Goal: Task Accomplishment & Management: Manage account settings

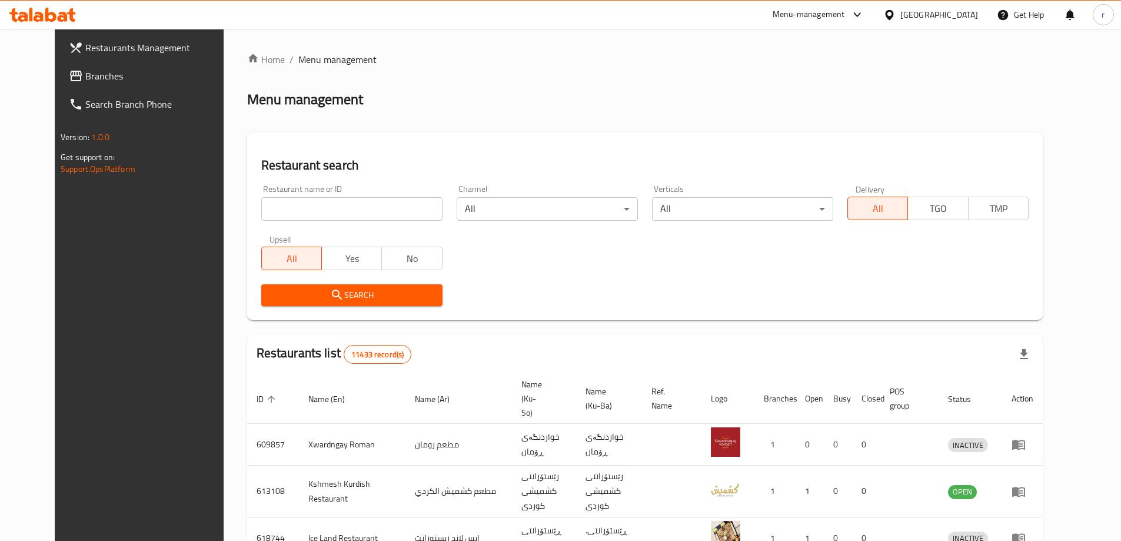
click at [262, 200] on input "search" at bounding box center [351, 209] width 181 height 24
paste input "757769"
type input "757769"
click at [285, 288] on span "Search" at bounding box center [352, 295] width 162 height 15
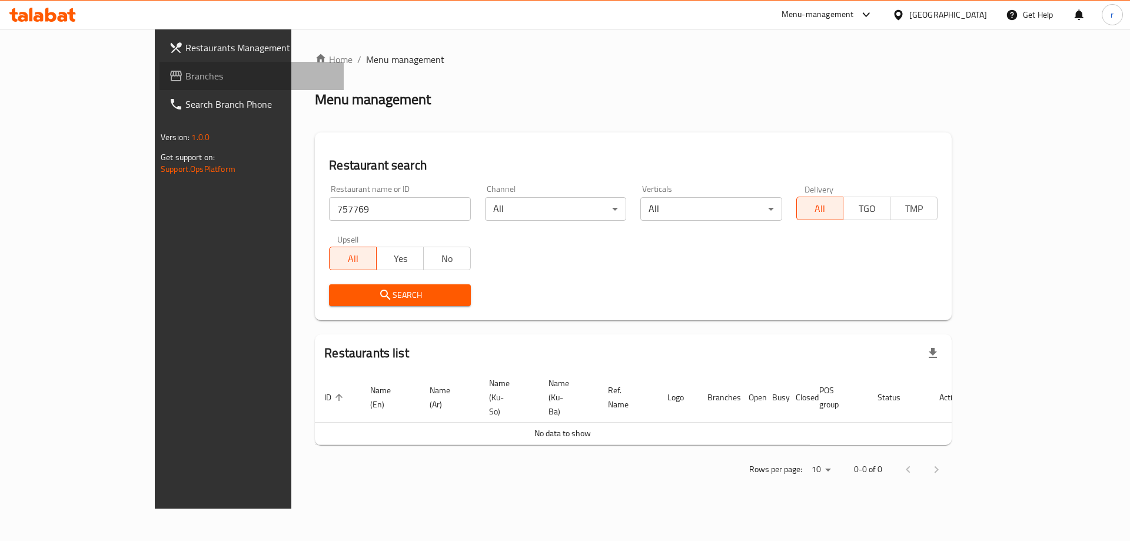
click at [185, 81] on span "Branches" at bounding box center [259, 76] width 149 height 14
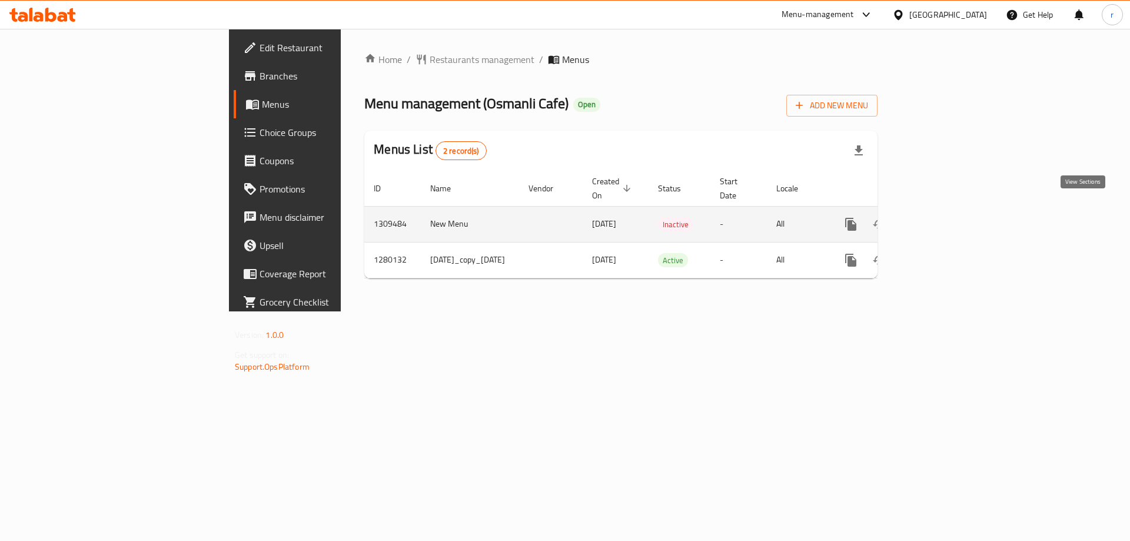
click at [950, 210] on link "enhanced table" at bounding box center [936, 224] width 28 height 28
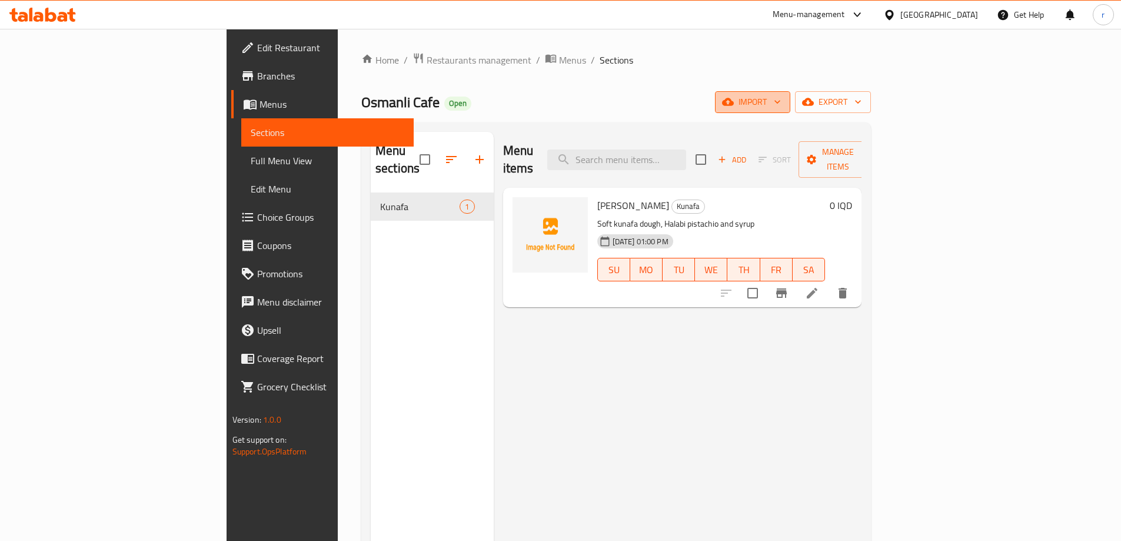
click at [781, 98] on span "import" at bounding box center [753, 102] width 57 height 15
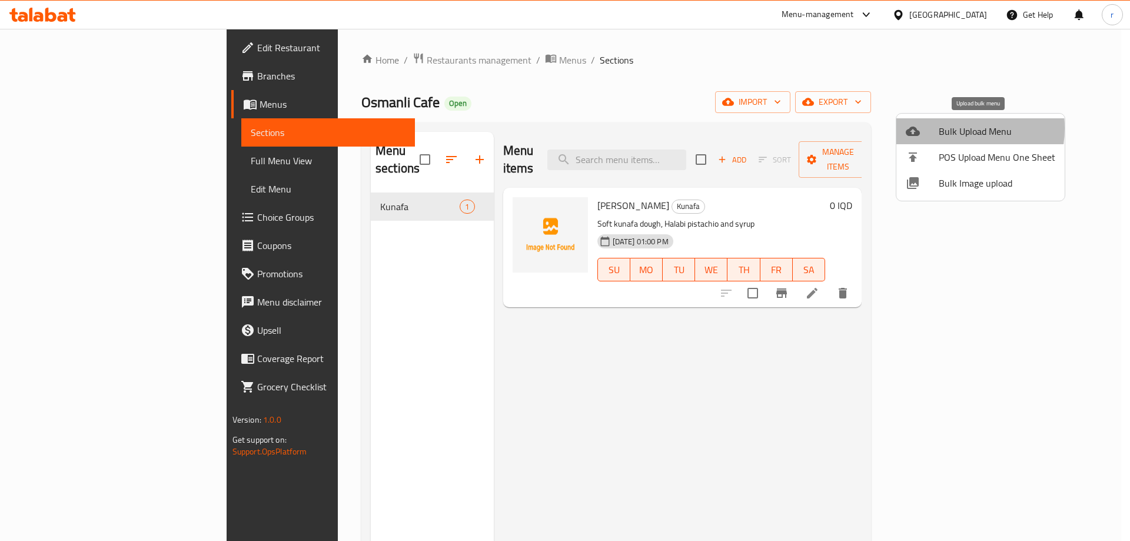
click at [945, 128] on span "Bulk Upload Menu" at bounding box center [997, 131] width 117 height 14
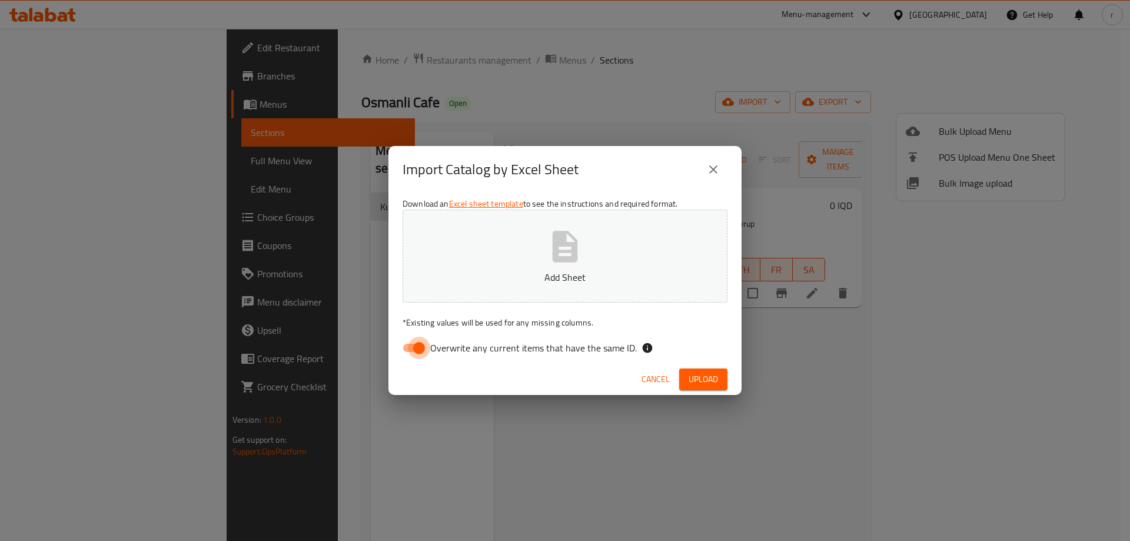
click at [414, 345] on input "Overwrite any current items that have the same ID." at bounding box center [419, 348] width 67 height 22
checkbox input "false"
click at [475, 245] on button "Add Sheet" at bounding box center [565, 256] width 325 height 93
click at [691, 386] on span "Upload" at bounding box center [703, 379] width 29 height 15
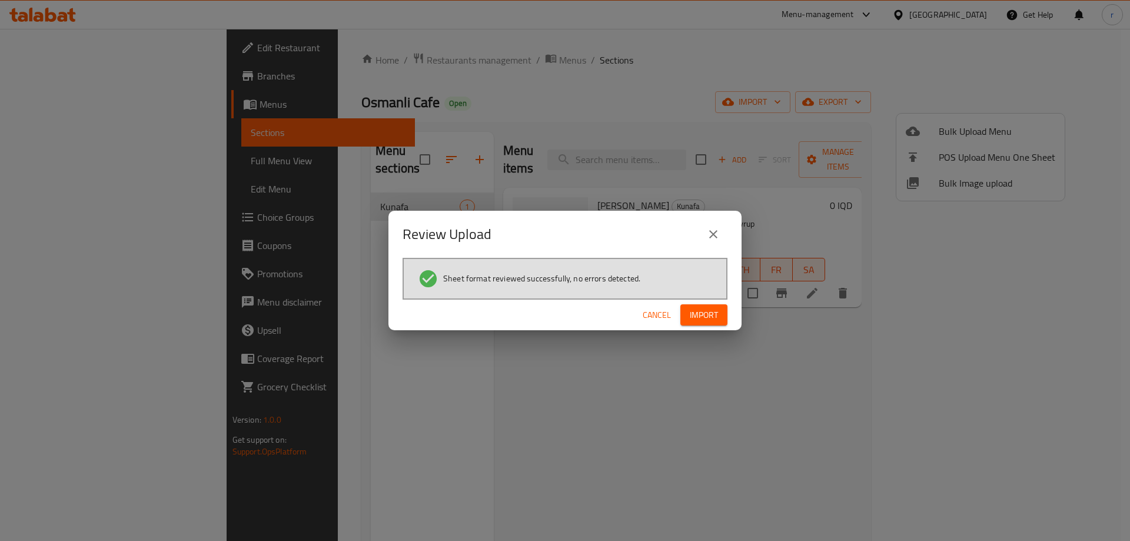
click at [707, 317] on span "Import" at bounding box center [704, 315] width 28 height 15
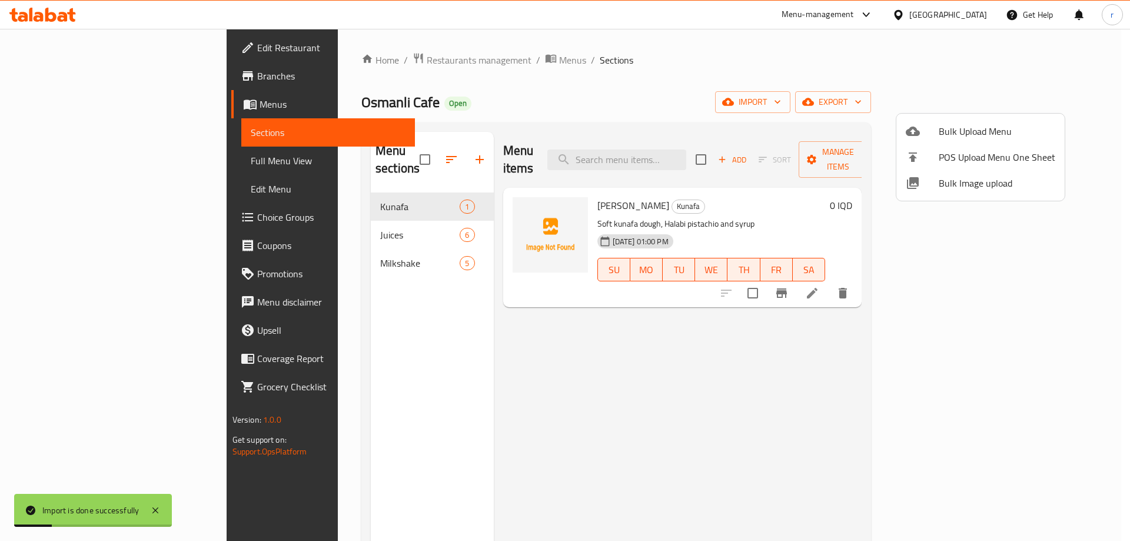
click at [500, 313] on div at bounding box center [565, 270] width 1130 height 541
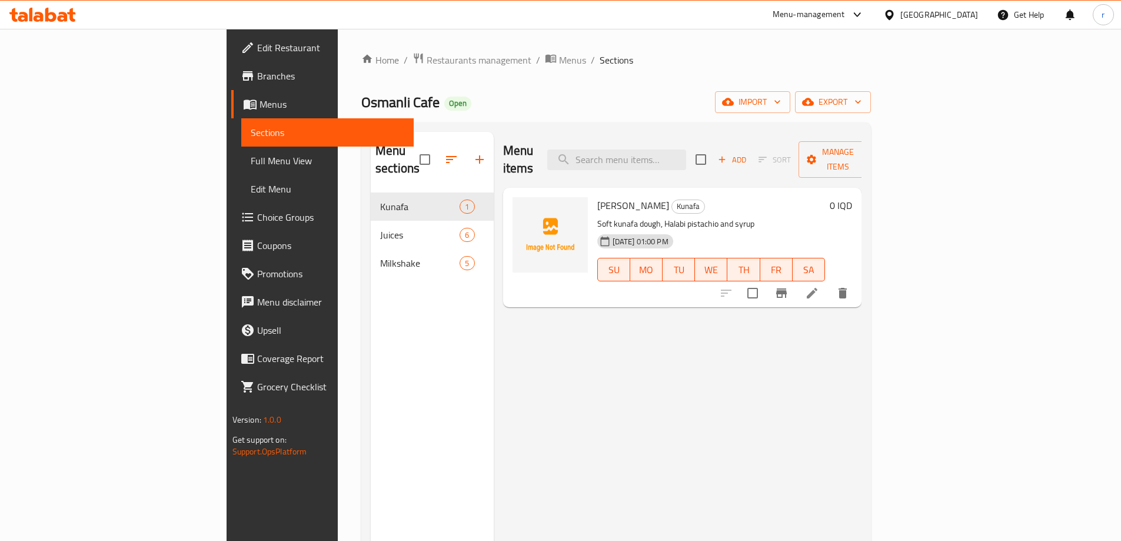
click at [251, 162] on span "Full Menu View" at bounding box center [328, 161] width 154 height 14
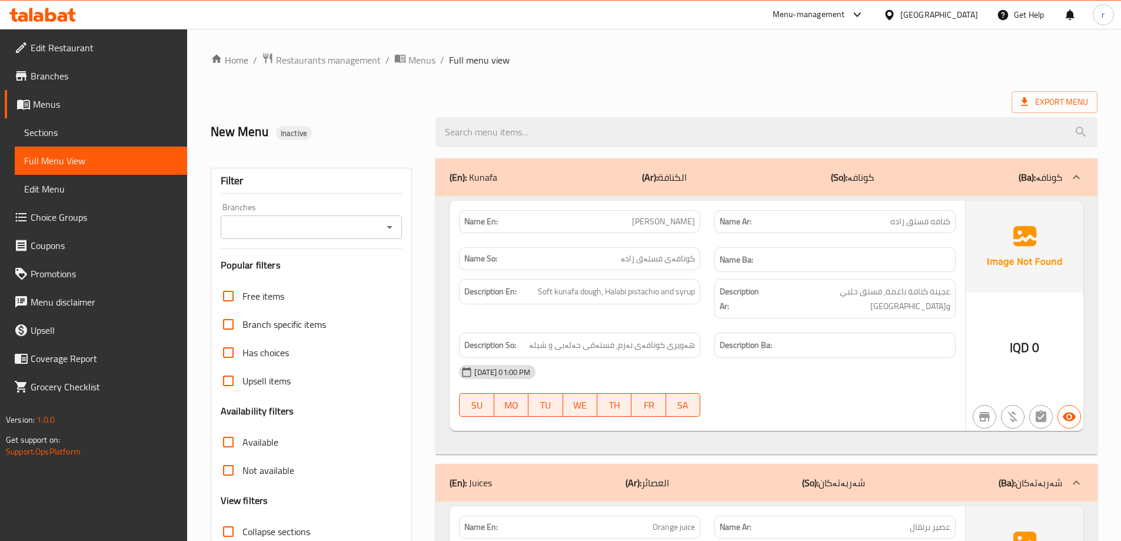
click at [281, 228] on input "Branches" at bounding box center [301, 227] width 155 height 16
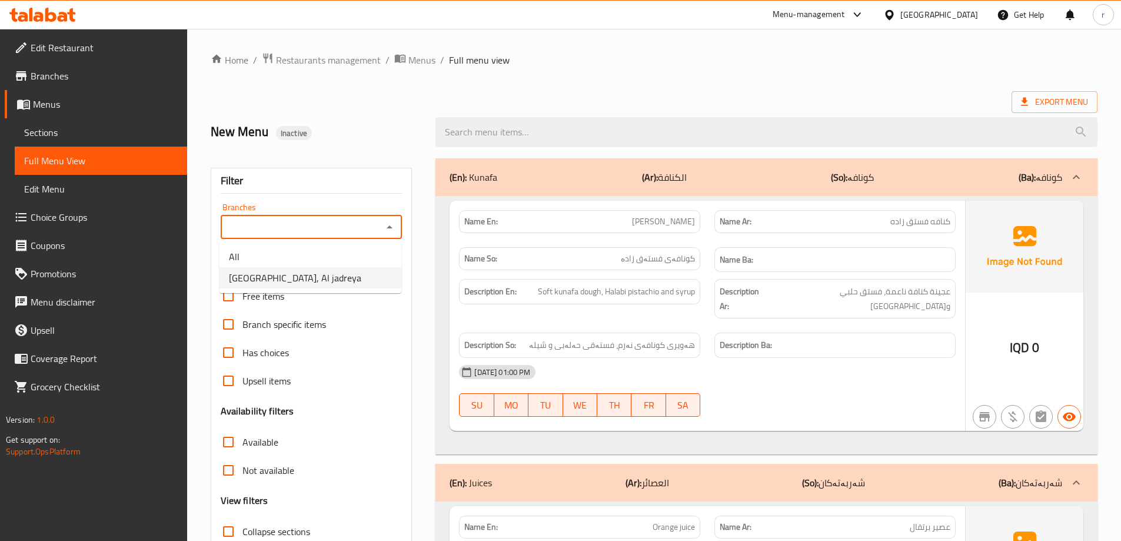
click at [312, 277] on span "Osmanli Cafe, Al jadreya" at bounding box center [295, 278] width 132 height 14
type input "Osmanli Cafe, Al jadreya"
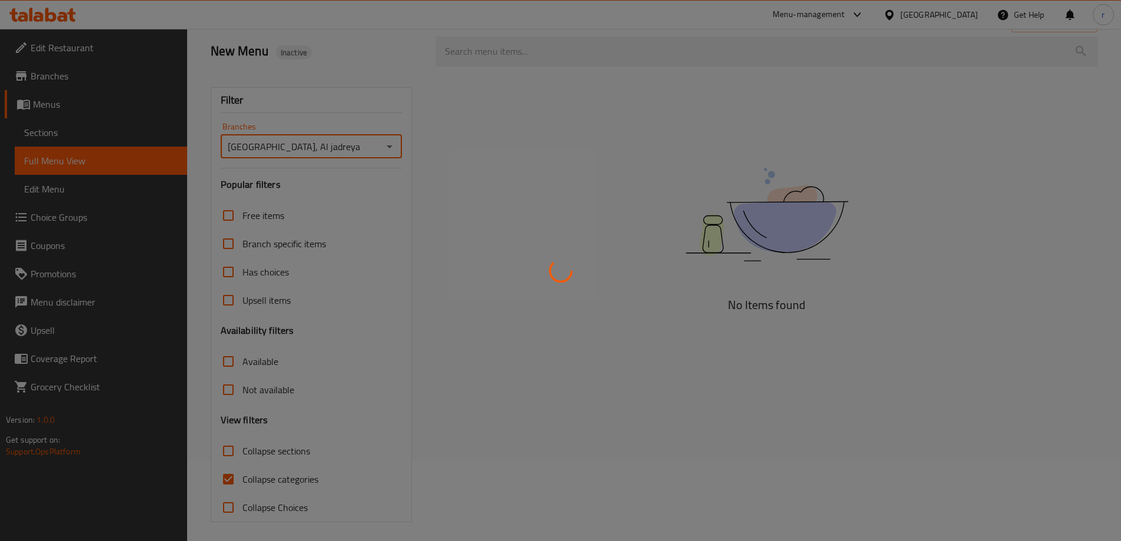
scroll to position [85, 0]
click at [277, 479] on div at bounding box center [560, 270] width 1121 height 541
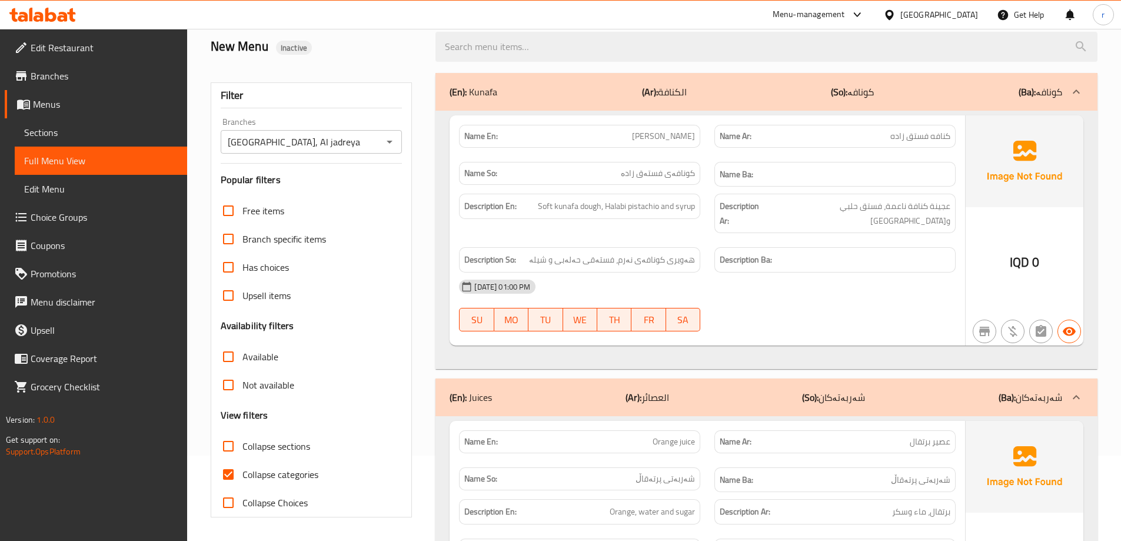
click at [277, 479] on span "Collapse categories" at bounding box center [281, 474] width 76 height 14
click at [243, 479] on input "Collapse categories" at bounding box center [228, 474] width 28 height 28
click at [289, 473] on span "Collapse categories" at bounding box center [281, 474] width 76 height 14
click at [243, 473] on input "Collapse categories" at bounding box center [228, 474] width 28 height 28
click at [300, 477] on span "Collapse categories" at bounding box center [281, 474] width 76 height 14
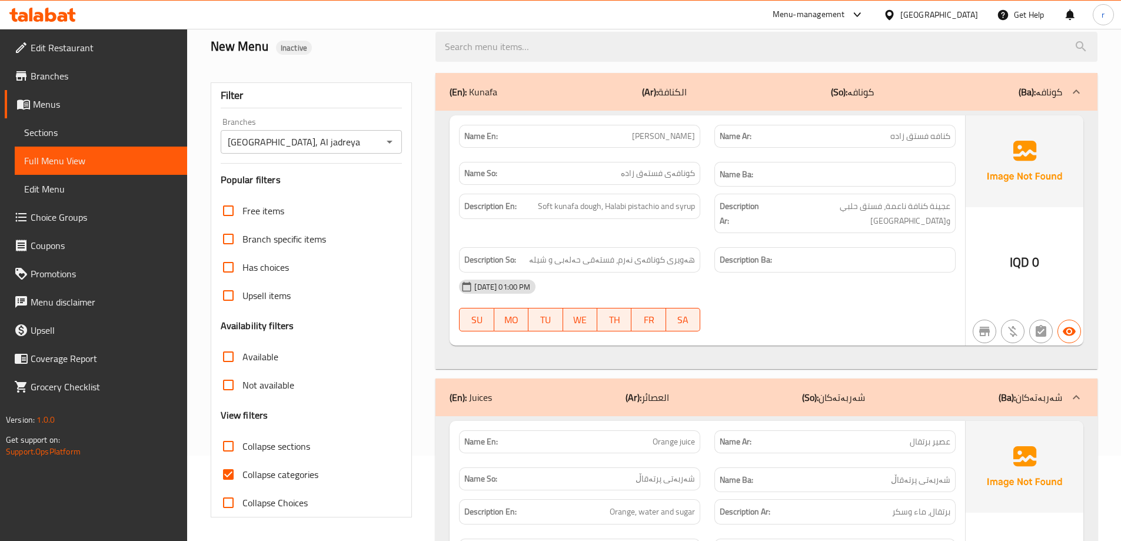
click at [243, 477] on input "Collapse categories" at bounding box center [228, 474] width 28 height 28
checkbox input "false"
click at [282, 445] on span "Collapse sections" at bounding box center [277, 446] width 68 height 14
click at [243, 445] on input "Collapse sections" at bounding box center [228, 446] width 28 height 28
checkbox input "true"
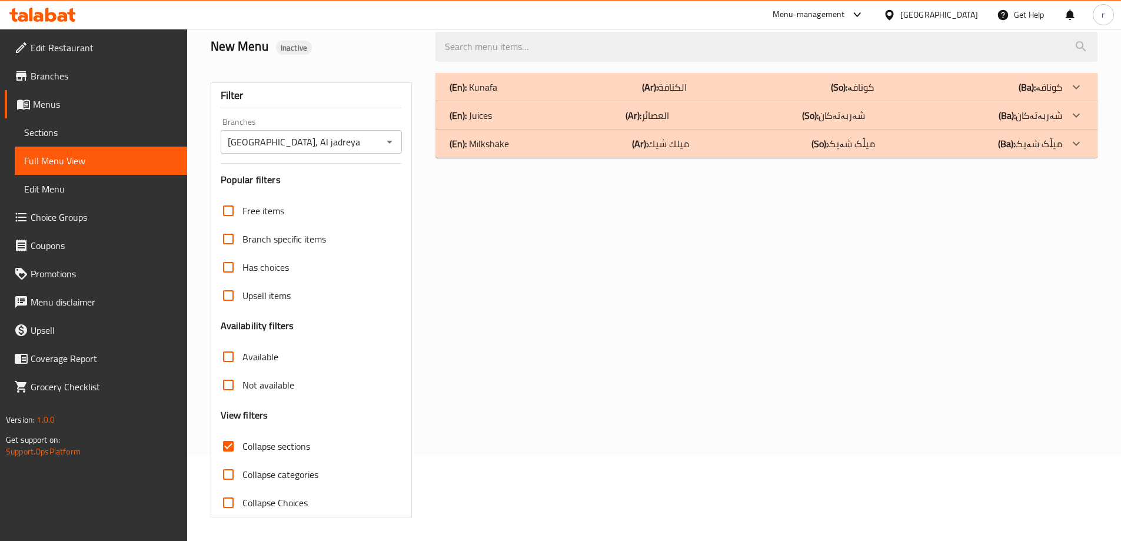
click at [642, 96] on b "(Ar):" at bounding box center [650, 87] width 16 height 18
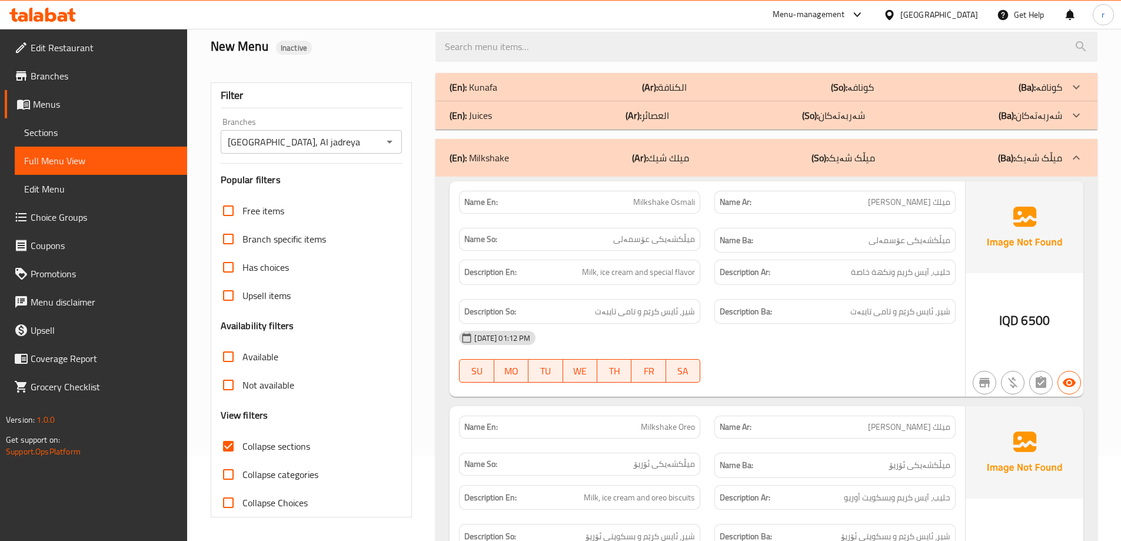
click at [642, 96] on b "(Ar):" at bounding box center [650, 87] width 16 height 18
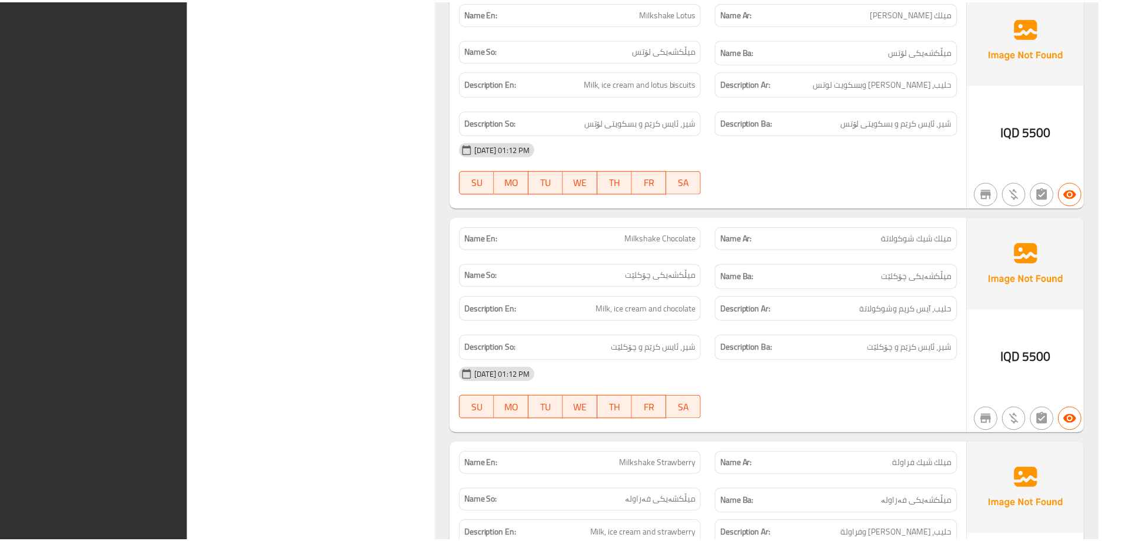
scroll to position [2278, 0]
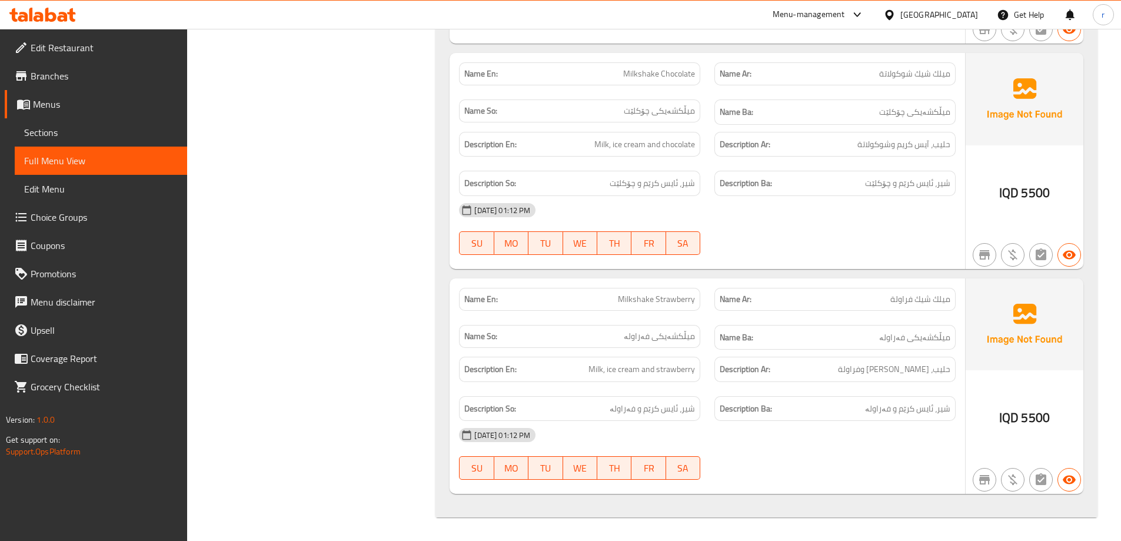
click at [59, 23] on div at bounding box center [42, 15] width 85 height 24
click at [70, 12] on icon at bounding box center [71, 15] width 8 height 14
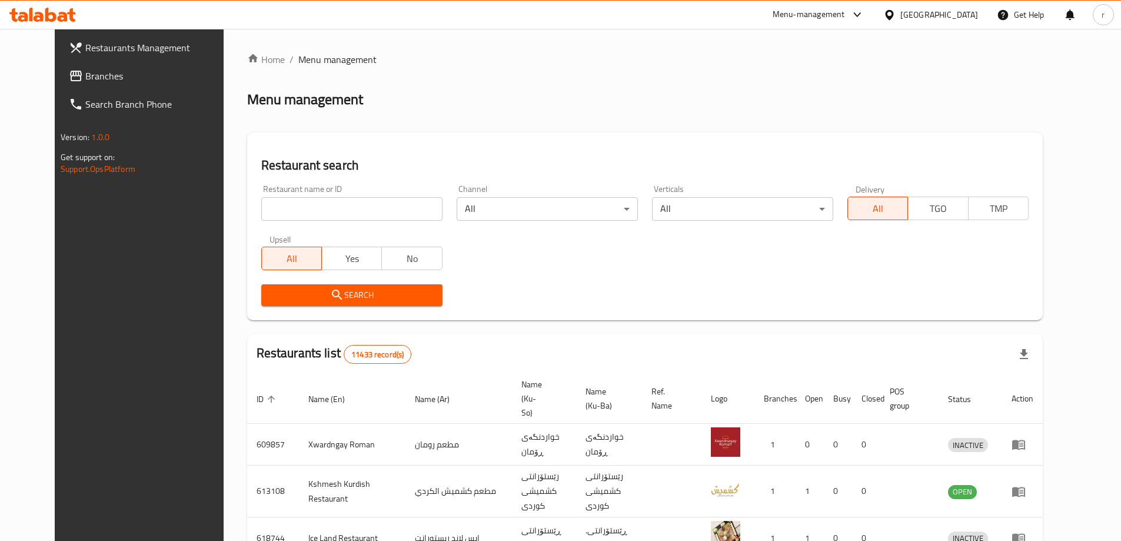
click at [283, 218] on input "search" at bounding box center [351, 209] width 181 height 24
paste input "657628"
type input "657628"
click at [330, 294] on icon "submit" at bounding box center [337, 295] width 14 height 14
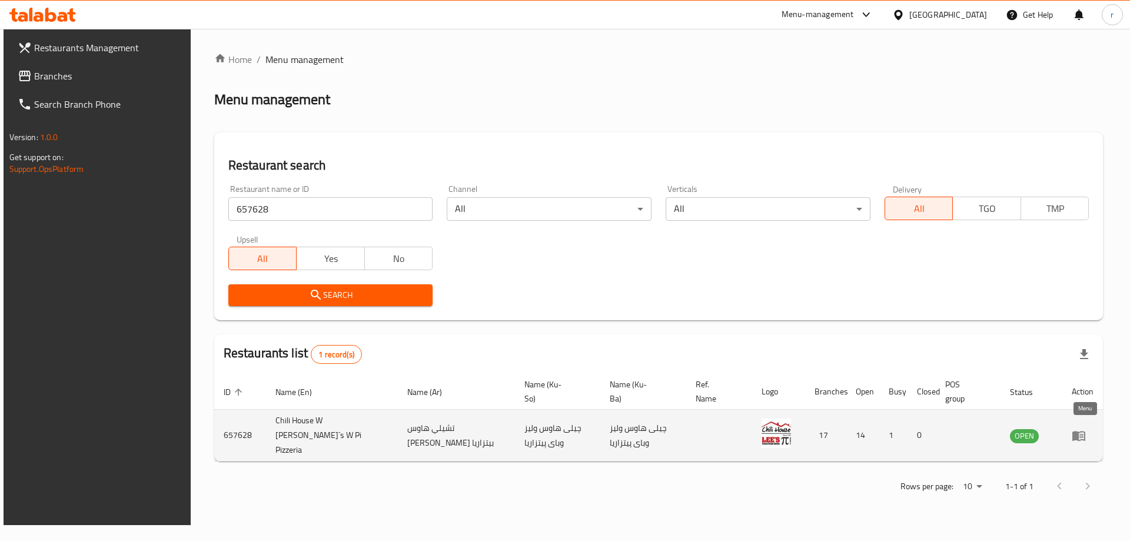
click at [1086, 432] on icon "enhanced table" at bounding box center [1079, 436] width 13 height 10
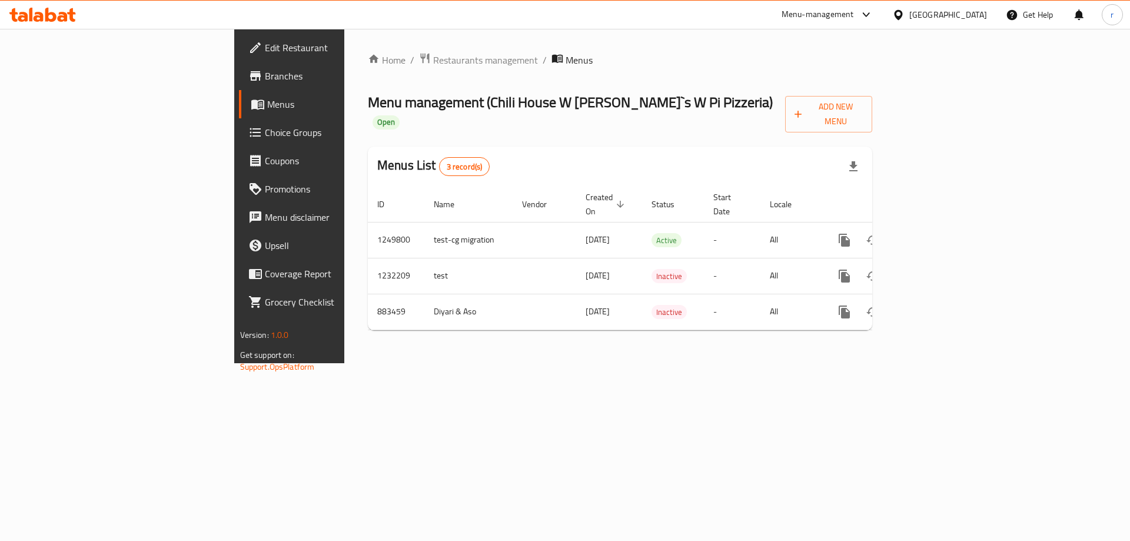
click at [265, 78] on span "Branches" at bounding box center [339, 76] width 149 height 14
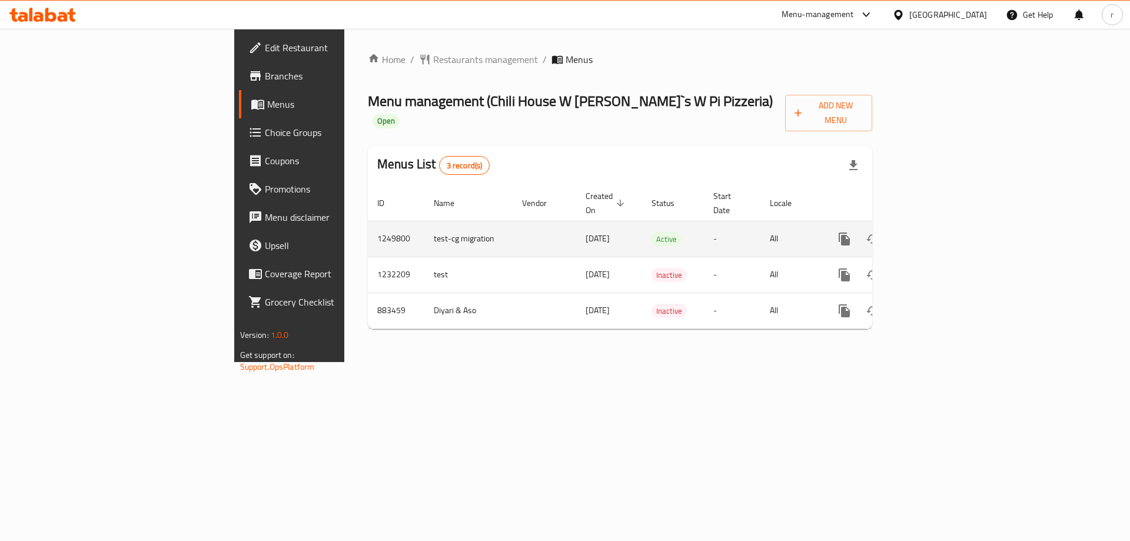
click at [852, 232] on icon "more" at bounding box center [845, 239] width 14 height 14
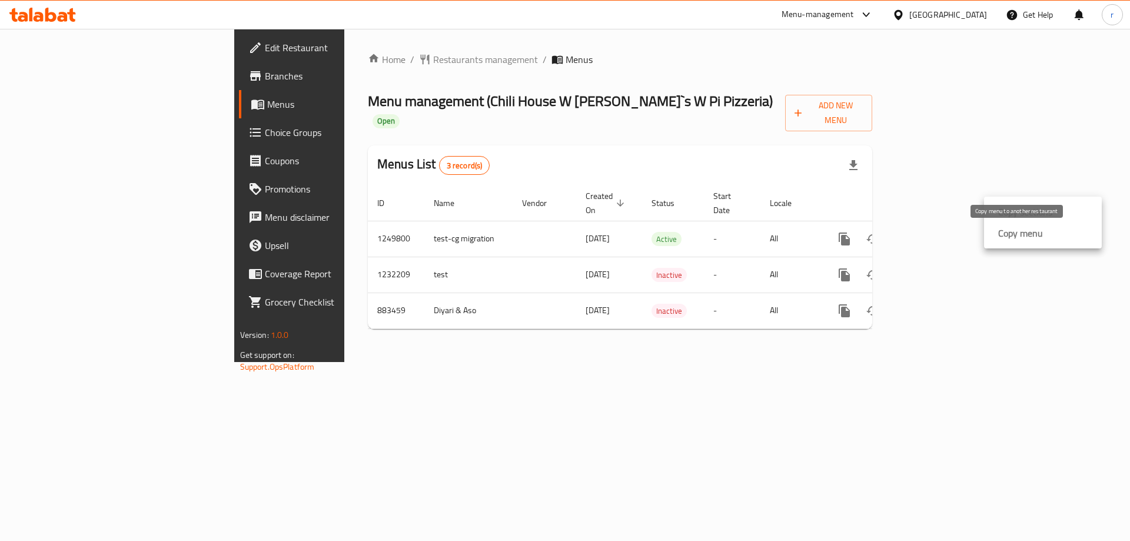
click at [1010, 237] on strong "Copy menu" at bounding box center [1020, 233] width 45 height 14
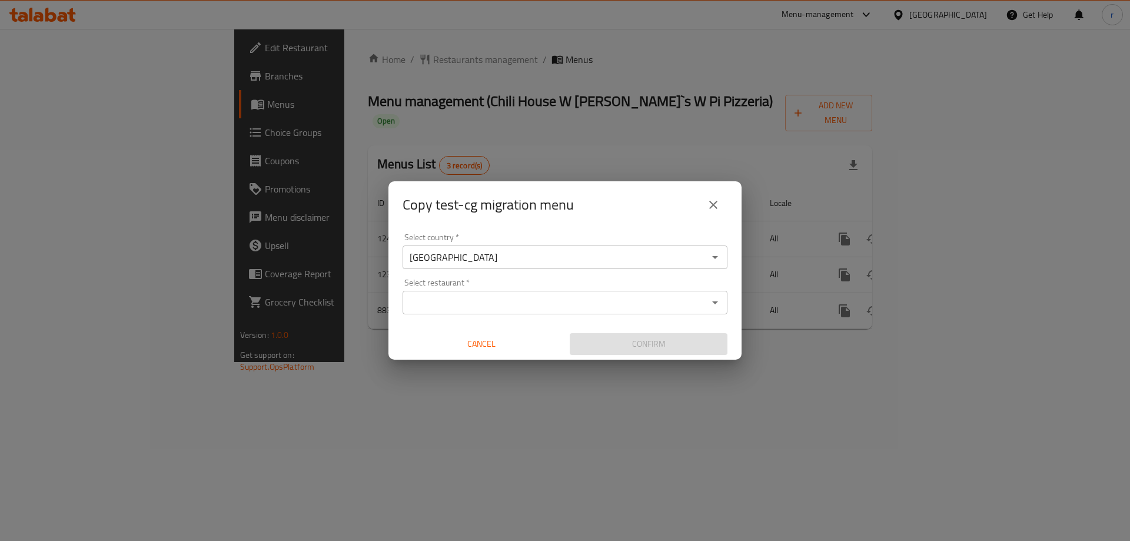
click at [529, 303] on input "Select restaurant   *" at bounding box center [555, 302] width 298 height 16
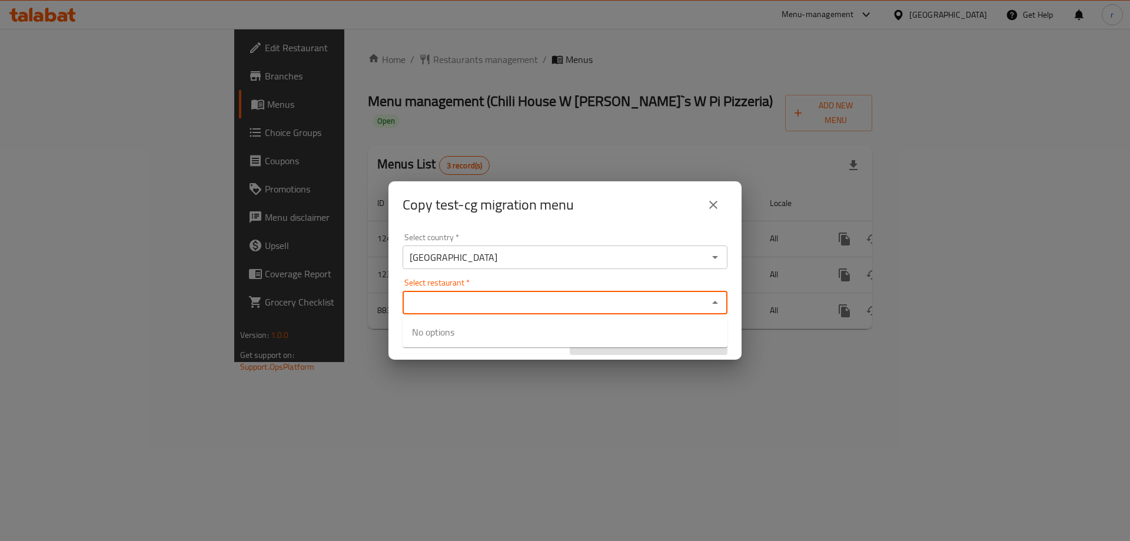
paste input "Chili House W [PERSON_NAME]`s W Pi Pizzeria"
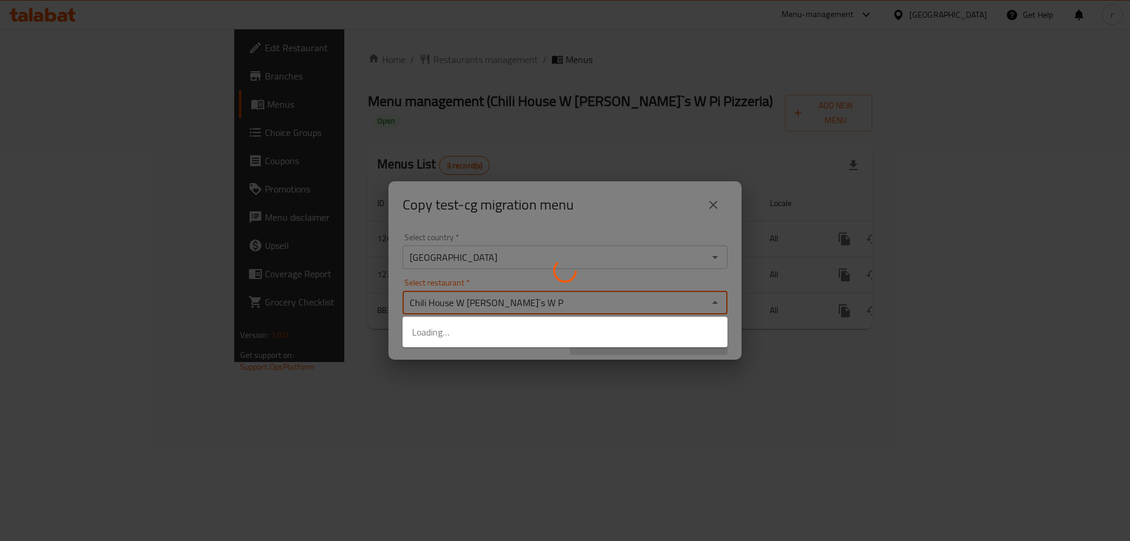
type input "Chili House W [PERSON_NAME]`s W"
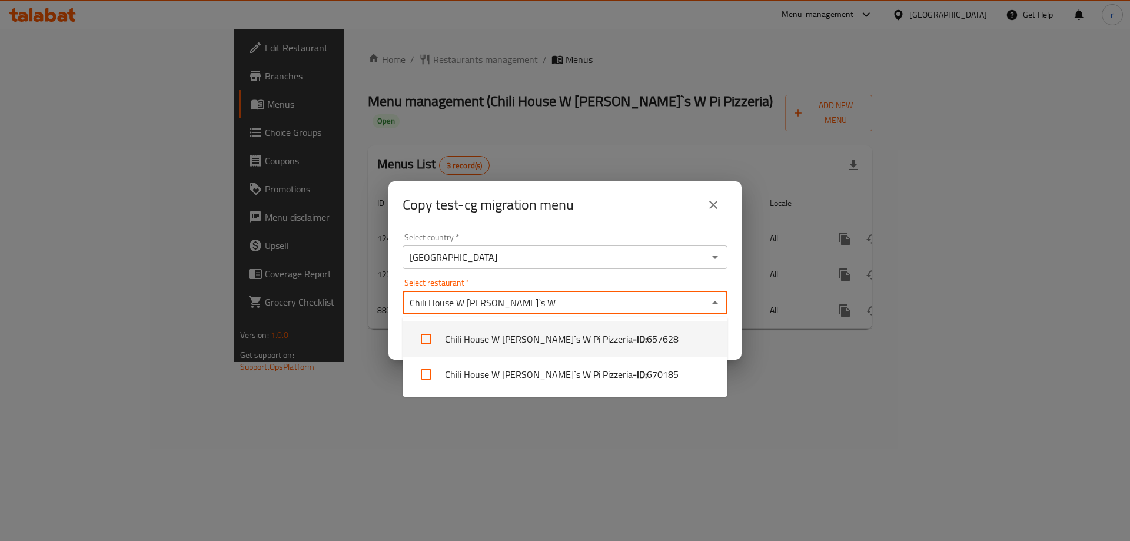
click at [633, 338] on b "- ID:" at bounding box center [640, 339] width 14 height 14
checkbox input "true"
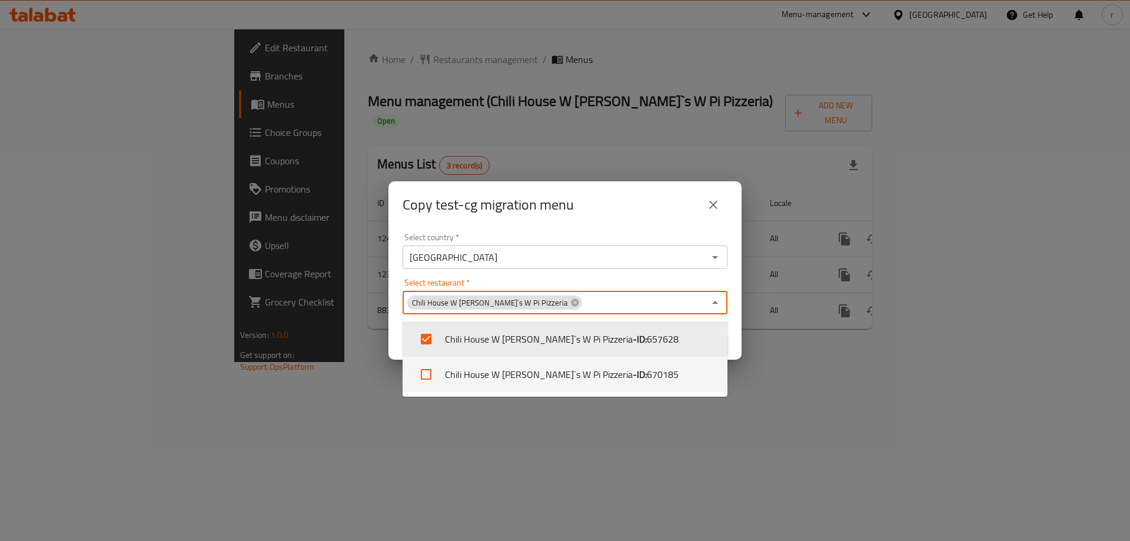
click at [583, 421] on div "Copy test-cg migration menu Select country   * Iraq Select country * Select res…" at bounding box center [565, 270] width 1130 height 541
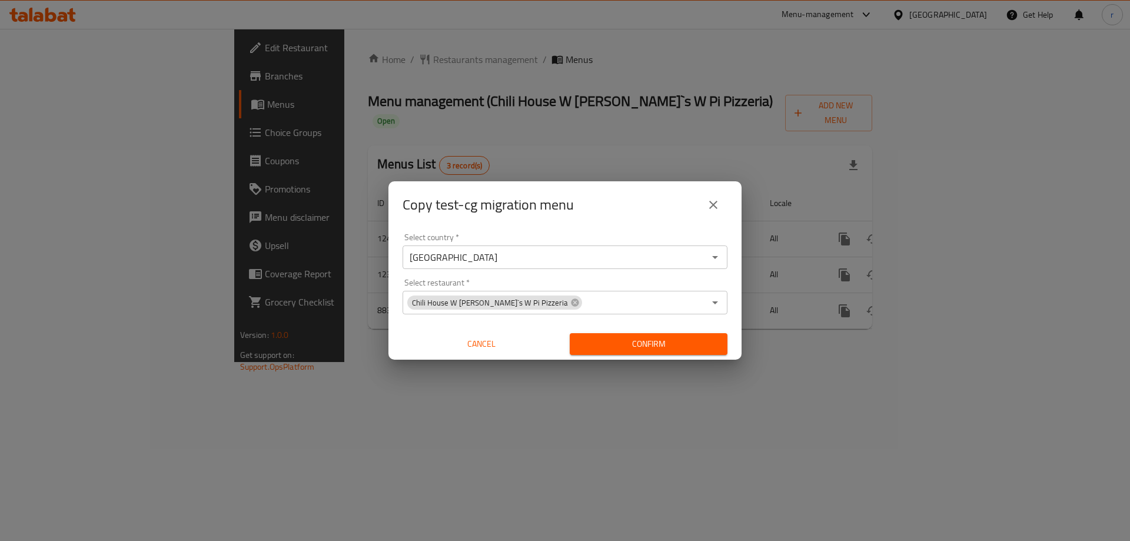
click at [643, 351] on span "Confirm" at bounding box center [648, 344] width 139 height 15
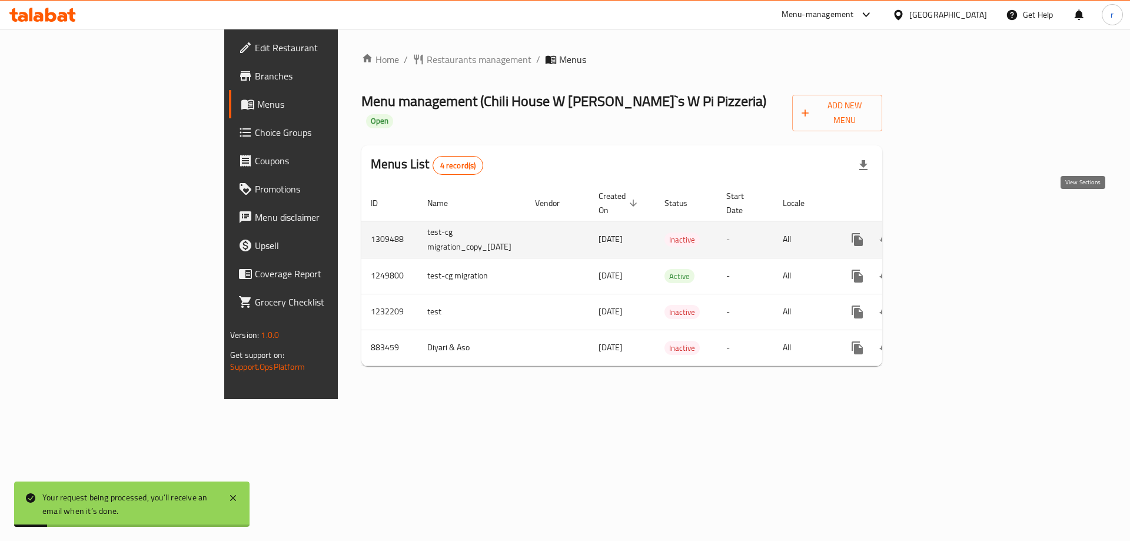
click at [957, 225] on link "enhanced table" at bounding box center [942, 239] width 28 height 28
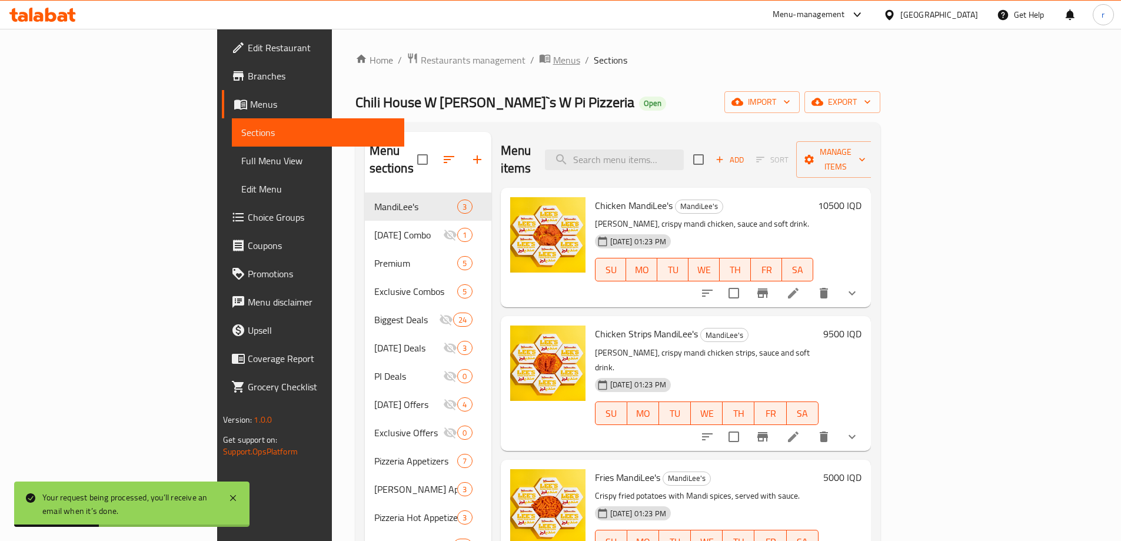
click at [553, 53] on span "Menus" at bounding box center [566, 60] width 27 height 14
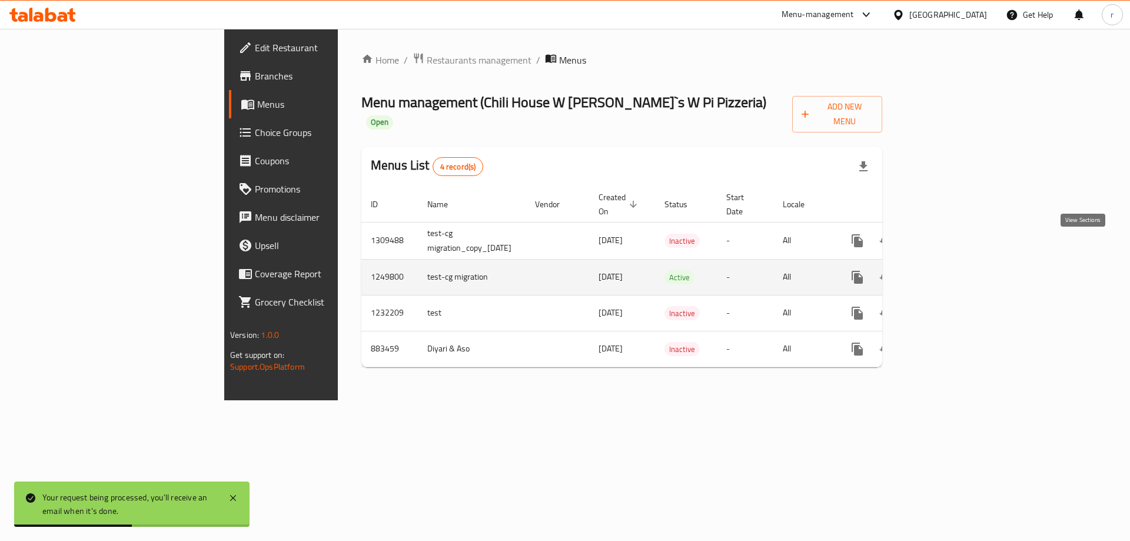
click at [950, 270] on icon "enhanced table" at bounding box center [942, 277] width 14 height 14
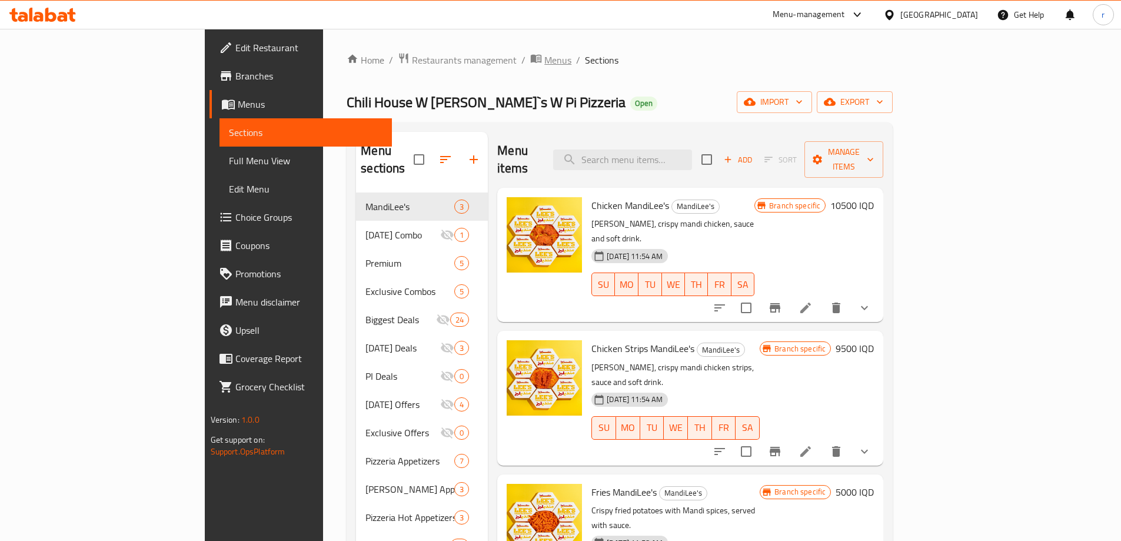
click at [545, 58] on span "Menus" at bounding box center [558, 60] width 27 height 14
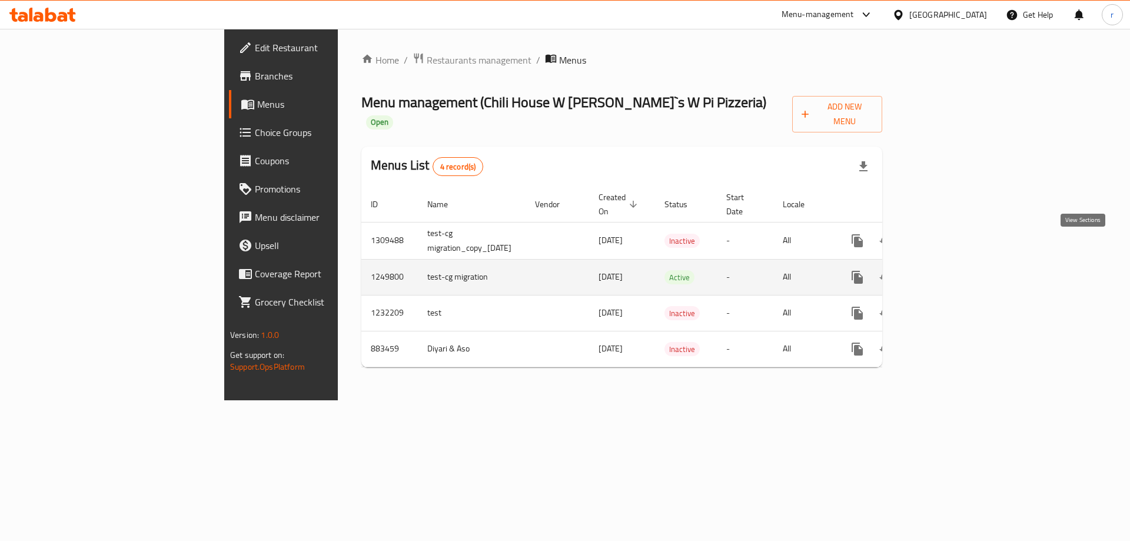
click at [950, 270] on icon "enhanced table" at bounding box center [942, 277] width 14 height 14
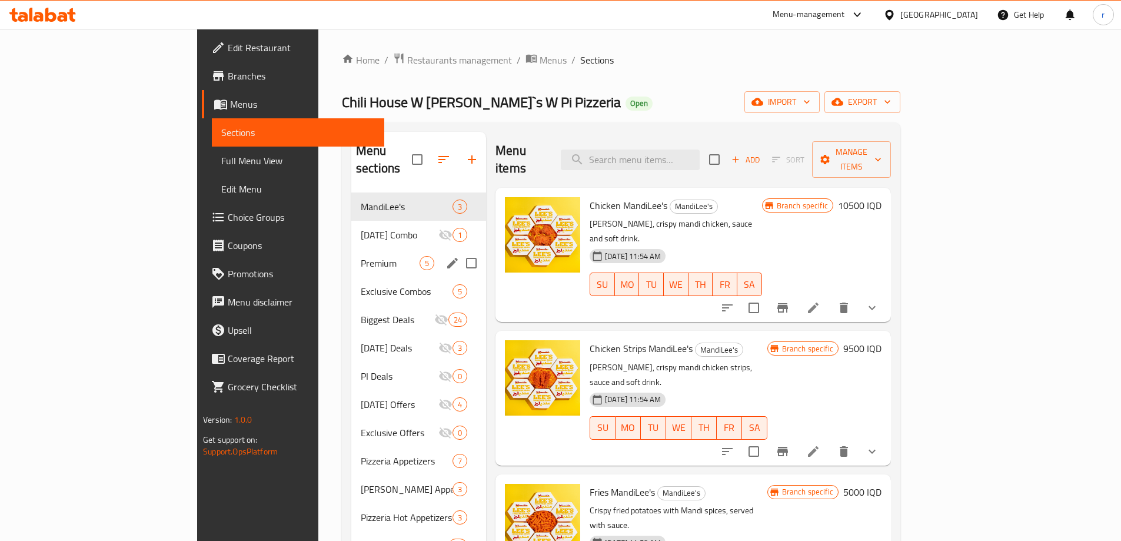
click at [459, 251] on input "Menu sections" at bounding box center [471, 263] width 25 height 25
checkbox input "true"
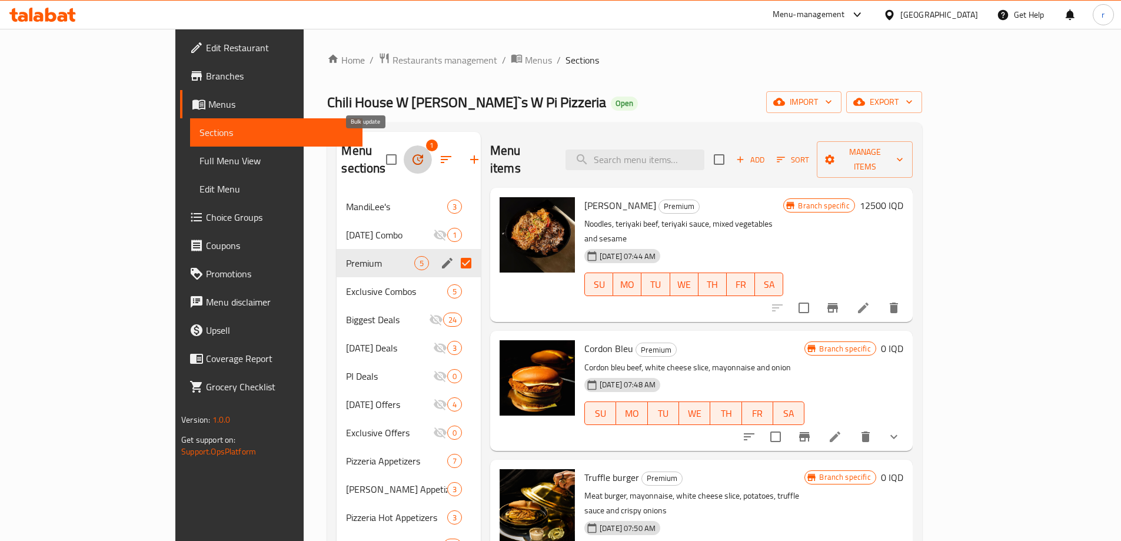
click at [411, 152] on icon "button" at bounding box center [418, 159] width 14 height 14
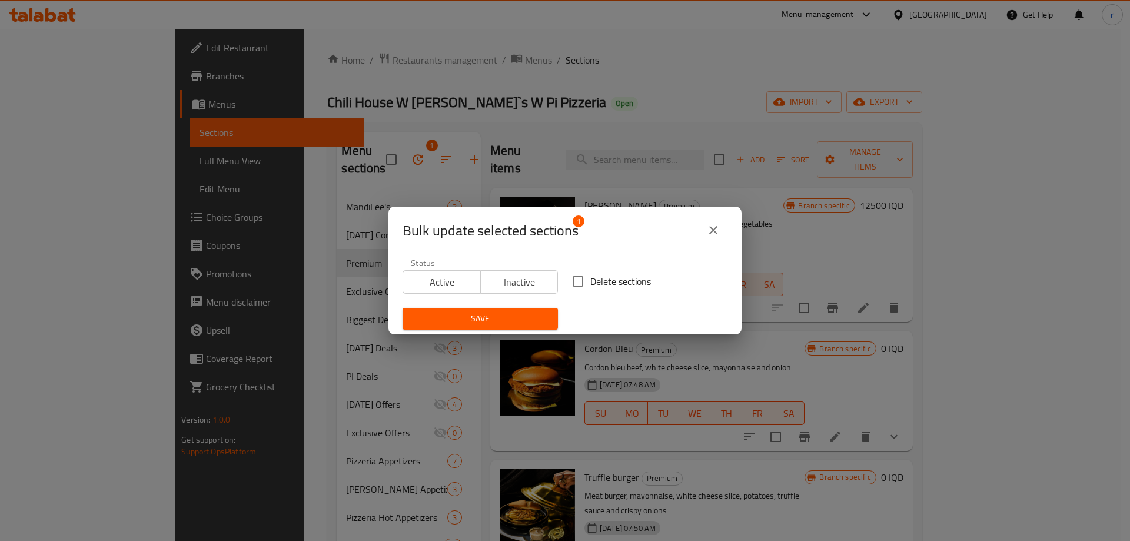
click at [568, 275] on input "Delete sections" at bounding box center [578, 281] width 25 height 25
checkbox input "true"
click at [527, 313] on span "Save" at bounding box center [480, 318] width 137 height 15
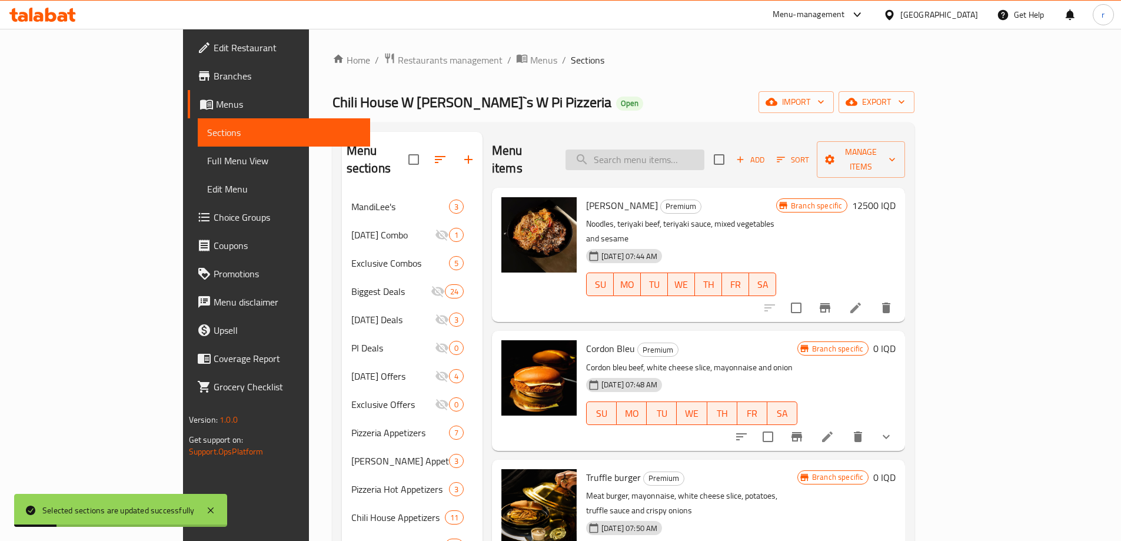
click at [657, 150] on input "search" at bounding box center [635, 160] width 139 height 21
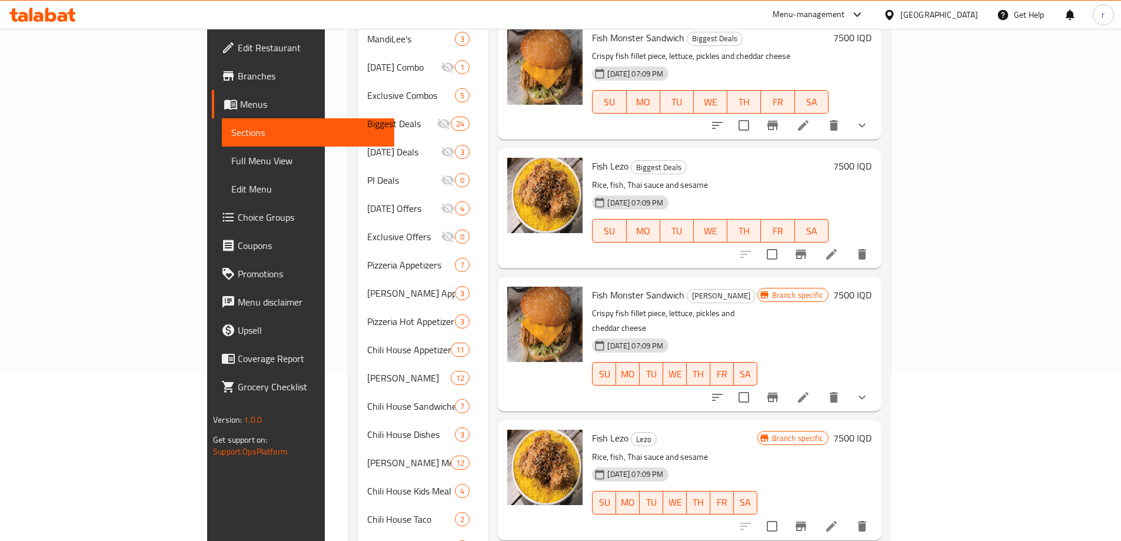
scroll to position [196, 0]
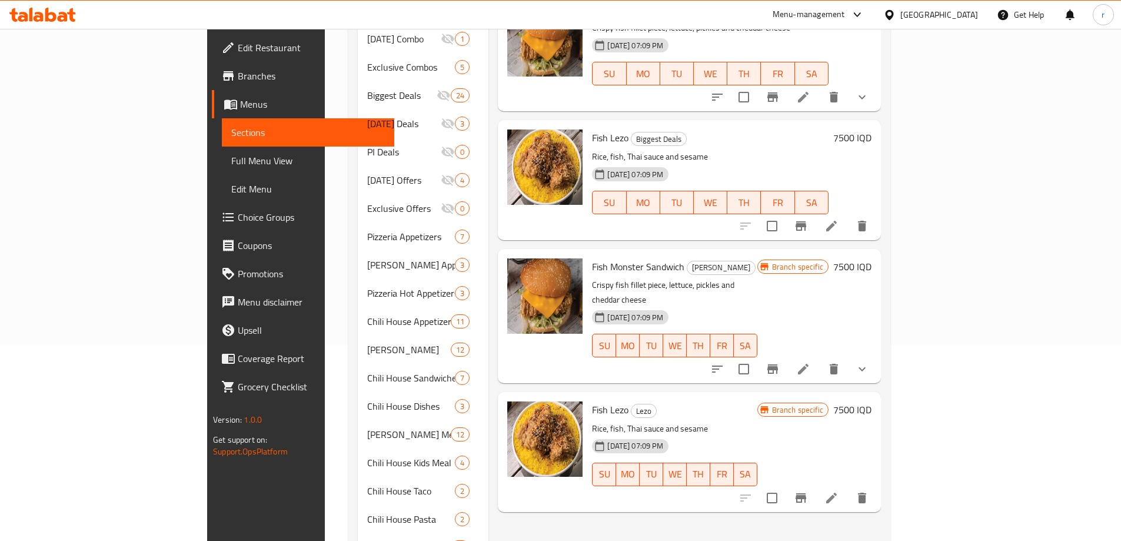
type input "fish"
click at [785, 486] on input "checkbox" at bounding box center [772, 498] width 25 height 25
checkbox input "true"
click at [756, 357] on input "checkbox" at bounding box center [744, 369] width 25 height 25
checkbox input "true"
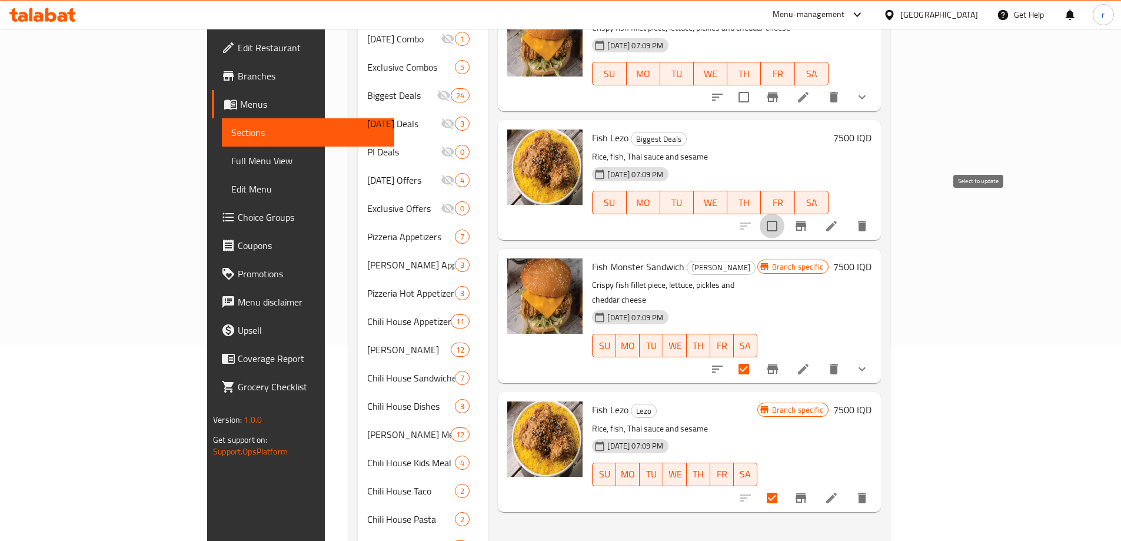
click at [785, 214] on input "checkbox" at bounding box center [772, 226] width 25 height 25
checkbox input "true"
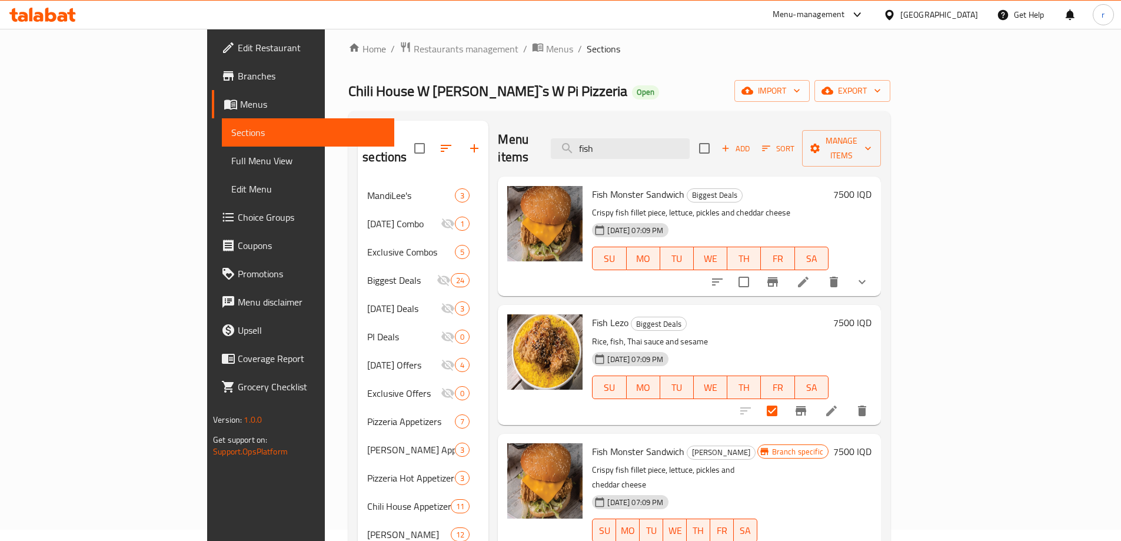
scroll to position [0, 0]
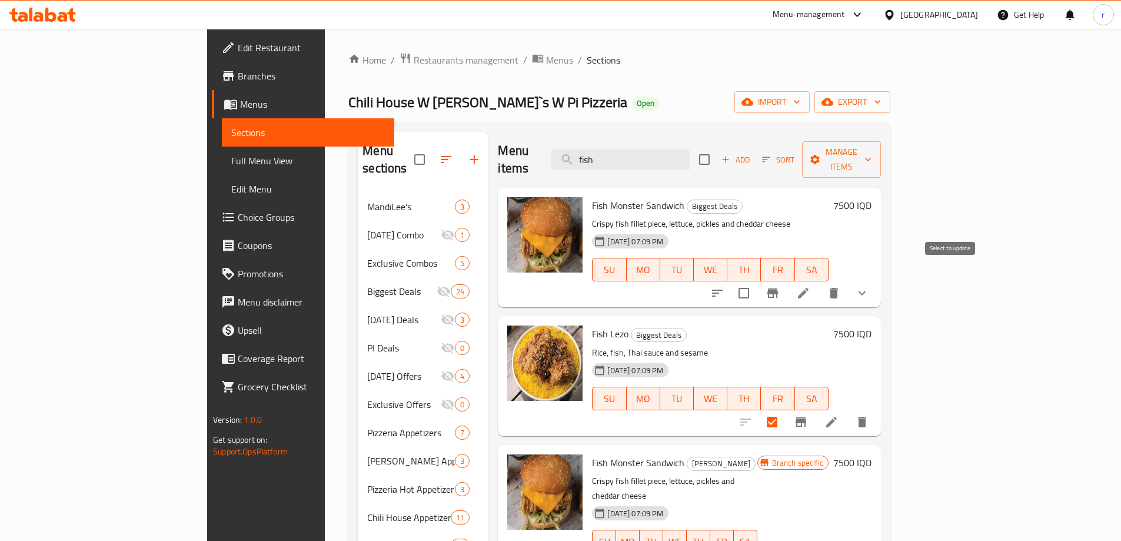
click at [756, 281] on input "checkbox" at bounding box center [744, 293] width 25 height 25
checkbox input "true"
click at [821, 154] on icon "button" at bounding box center [815, 160] width 12 height 12
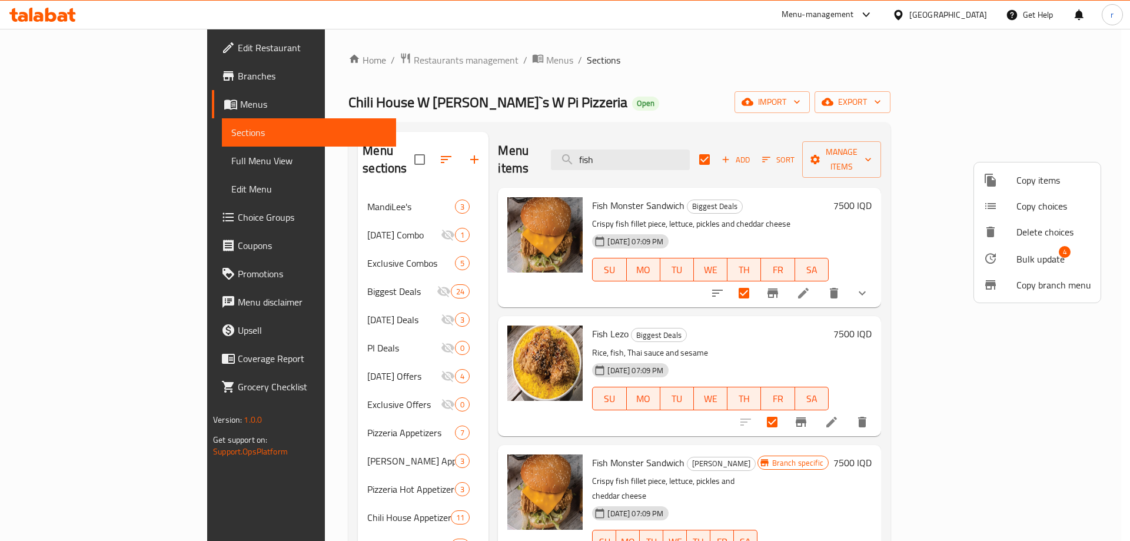
click at [1044, 253] on span "Bulk update" at bounding box center [1041, 259] width 48 height 14
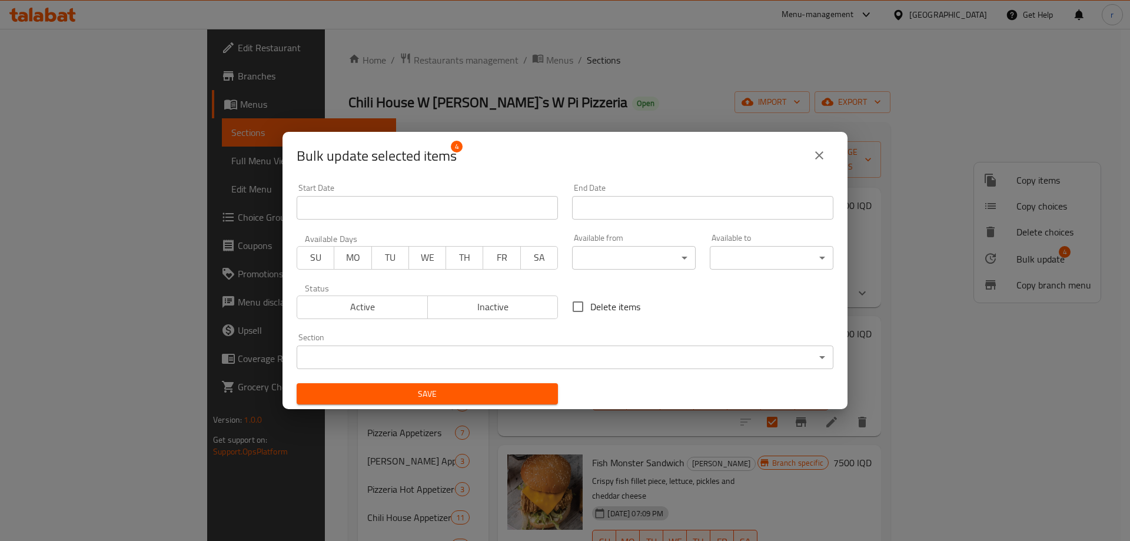
click at [581, 303] on input "Delete items" at bounding box center [578, 306] width 25 height 25
checkbox input "true"
click at [507, 389] on span "Save" at bounding box center [427, 394] width 243 height 15
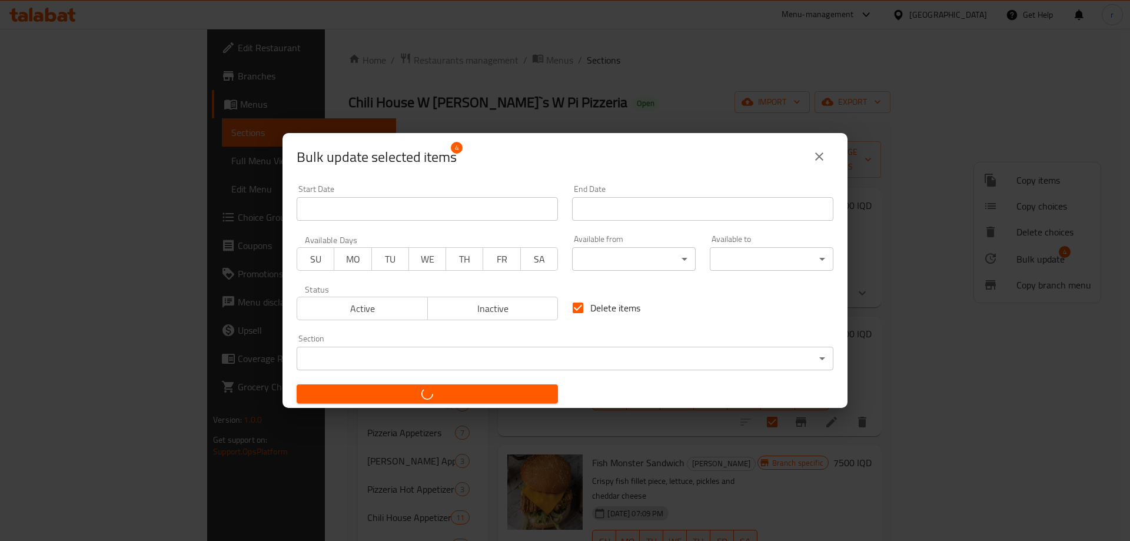
checkbox input "false"
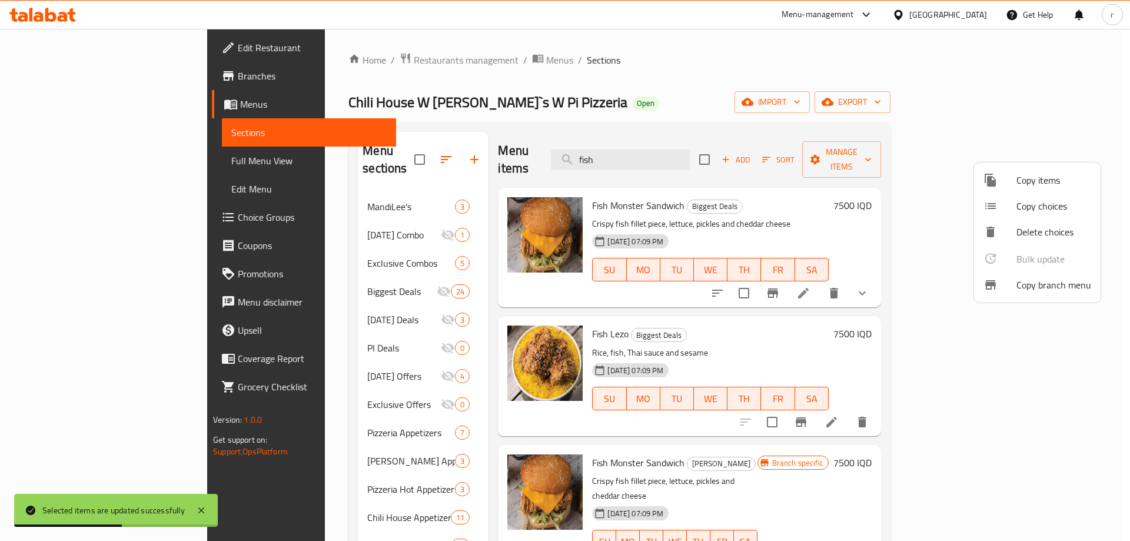
click at [93, 160] on div at bounding box center [565, 270] width 1130 height 541
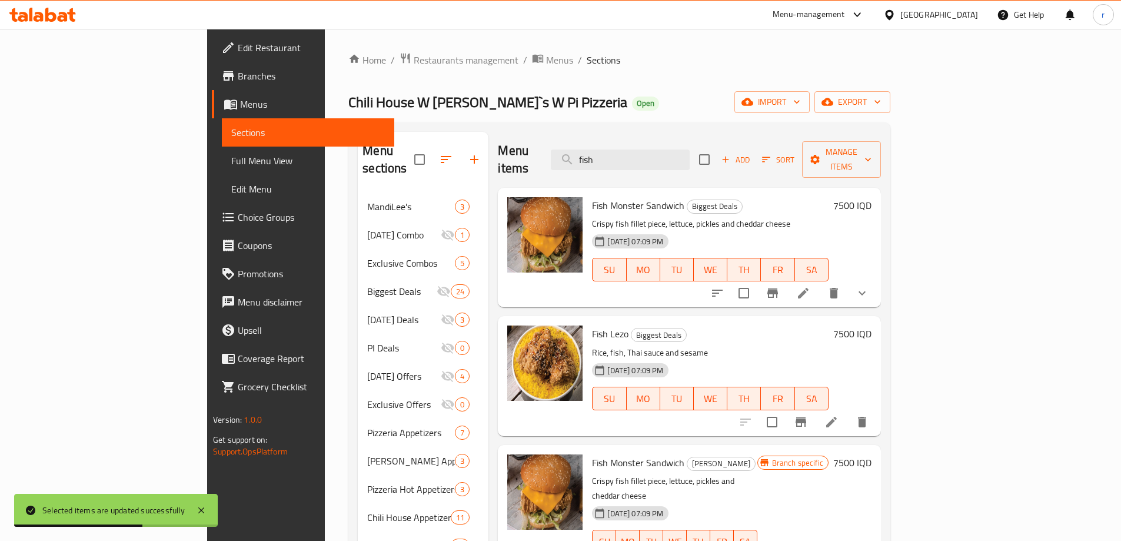
click at [231, 160] on span "Full Menu View" at bounding box center [308, 161] width 154 height 14
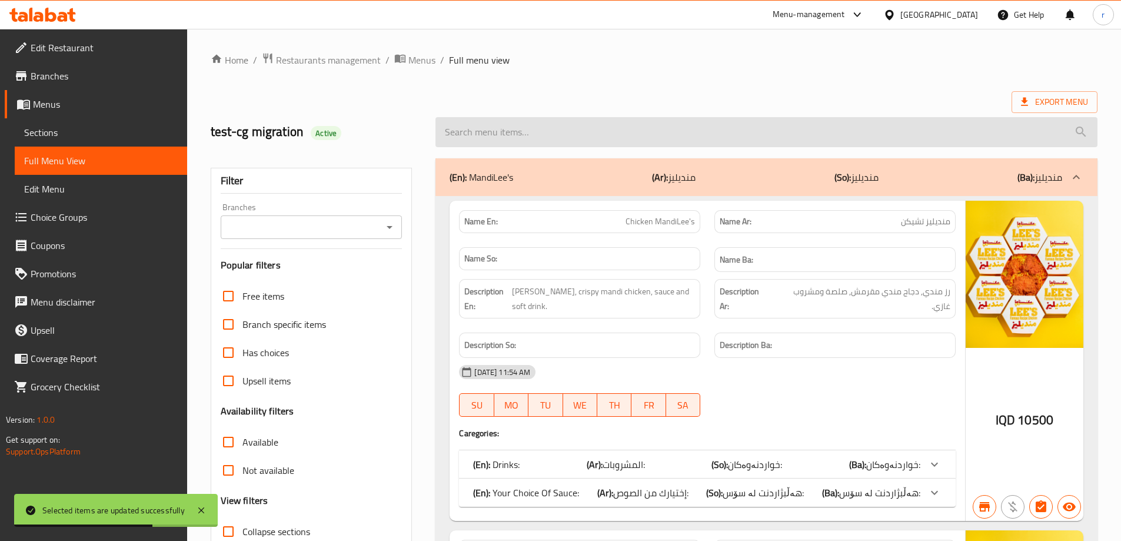
click at [513, 131] on input "search" at bounding box center [767, 132] width 662 height 30
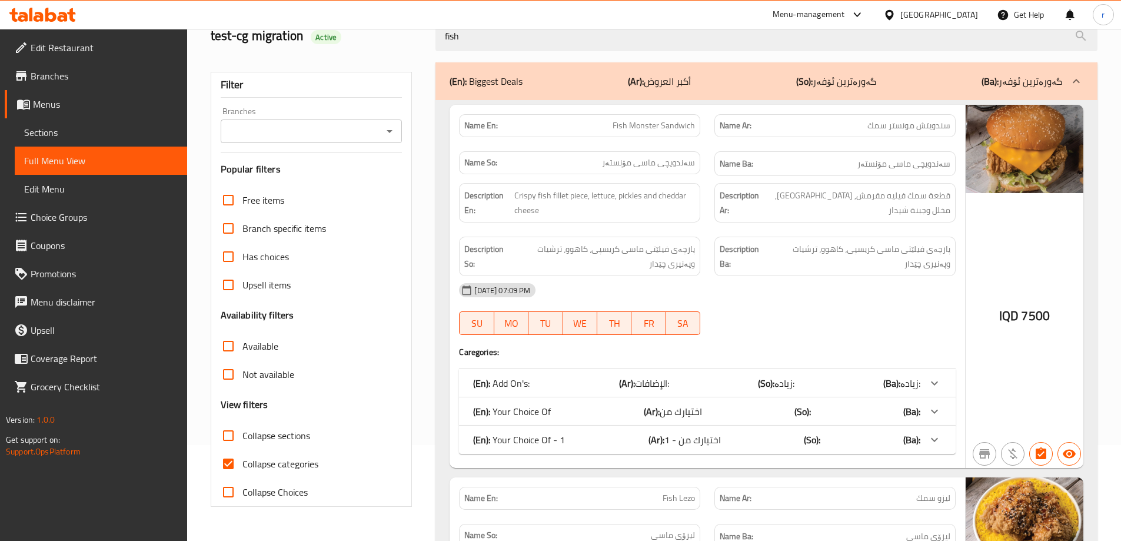
scroll to position [98, 0]
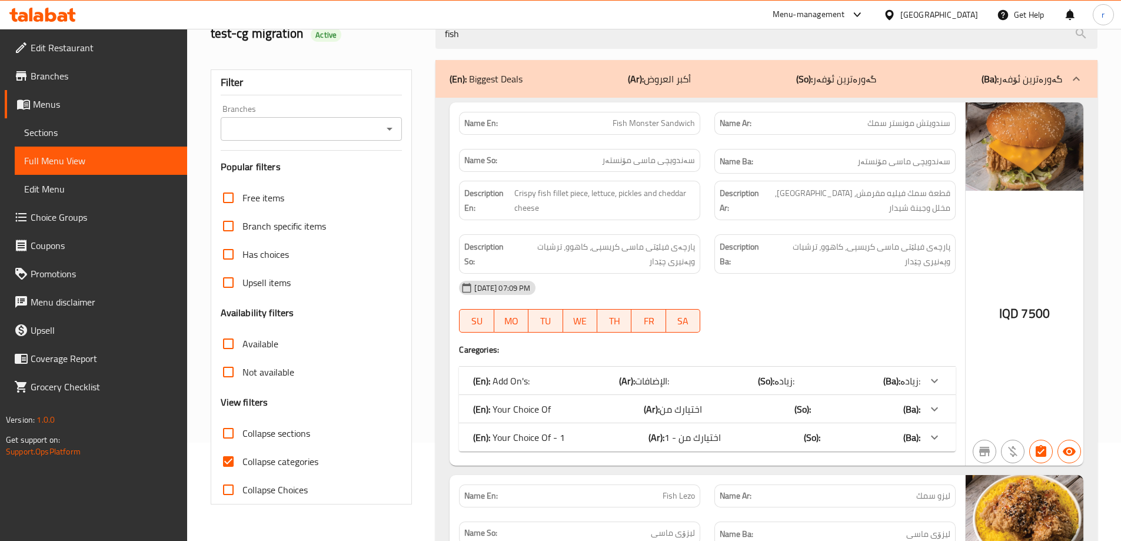
type input "fish"
click at [57, 134] on span "Sections" at bounding box center [101, 132] width 154 height 14
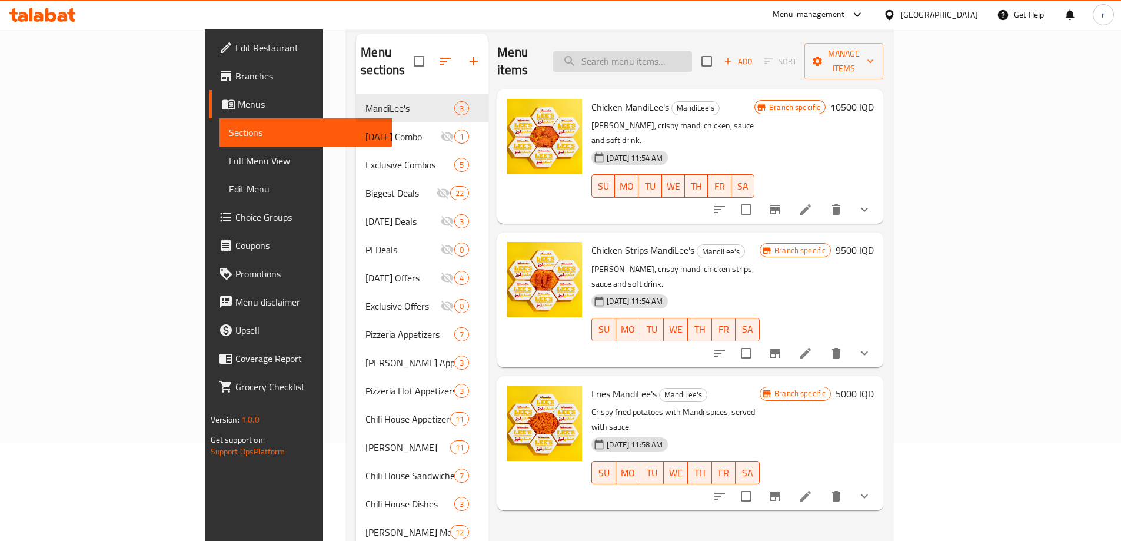
click at [676, 62] on input "search" at bounding box center [622, 61] width 139 height 21
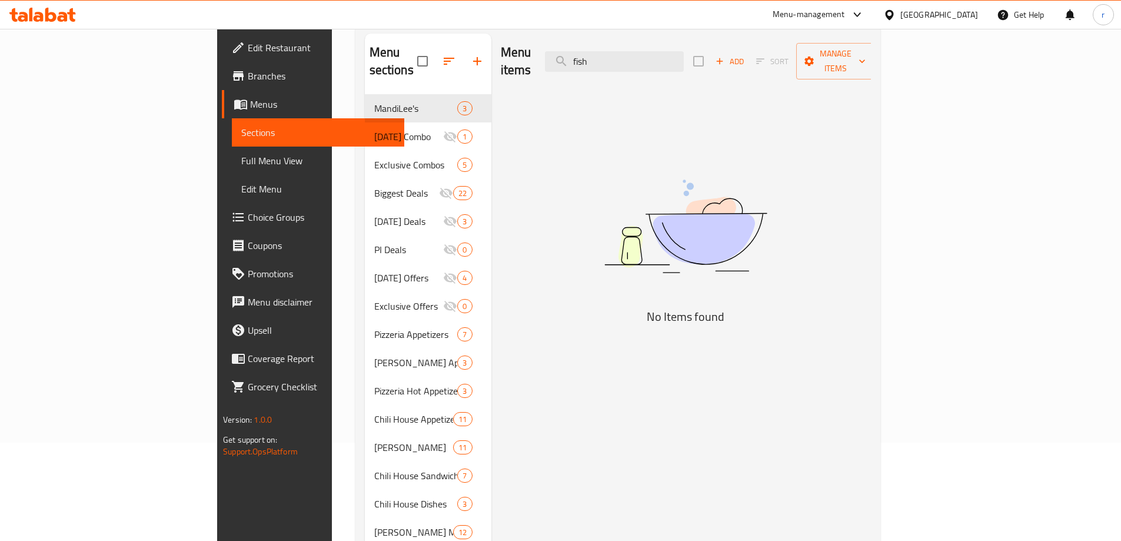
type input "fish"
click at [241, 154] on span "Full Menu View" at bounding box center [318, 161] width 154 height 14
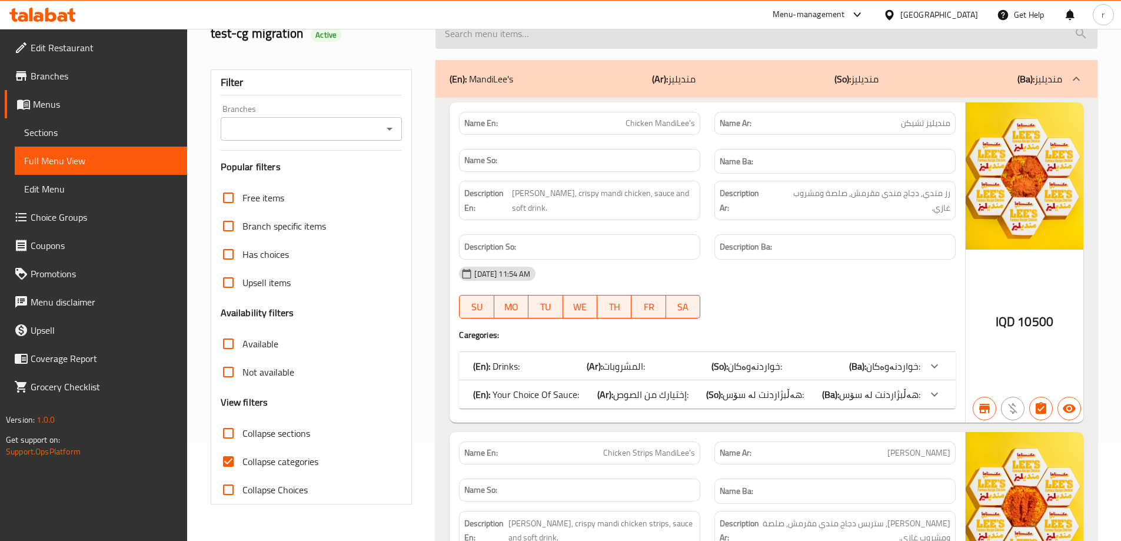
click at [541, 43] on input "search" at bounding box center [767, 34] width 662 height 30
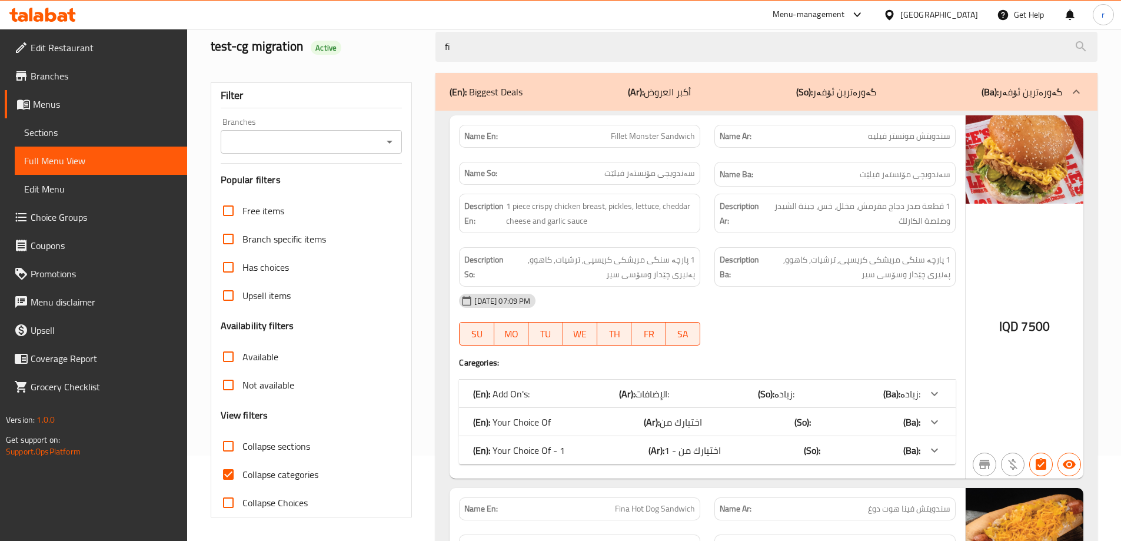
scroll to position [98, 0]
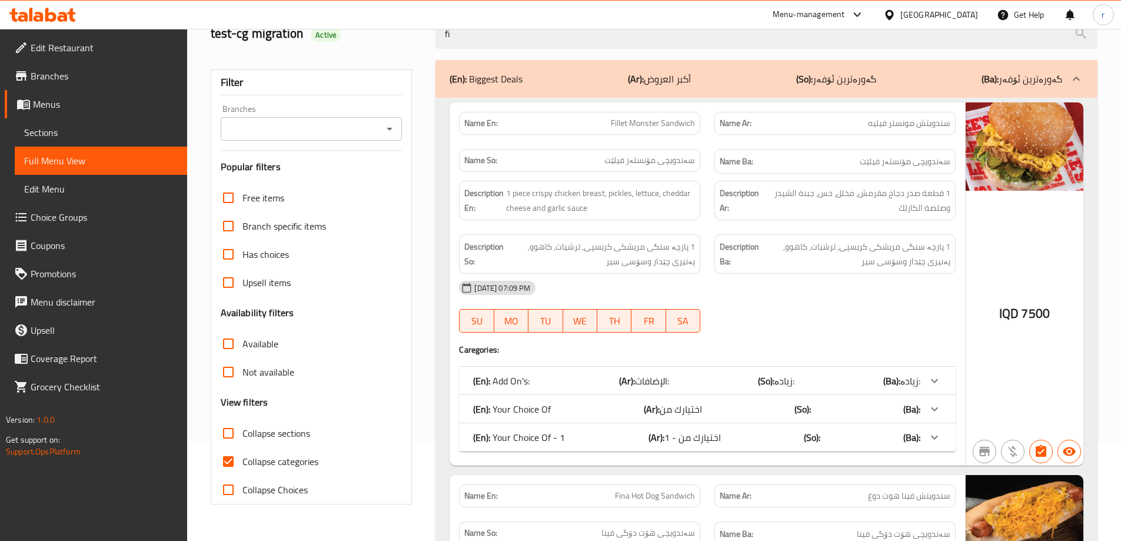
type input "f"
click at [387, 127] on icon "Open" at bounding box center [390, 129] width 14 height 14
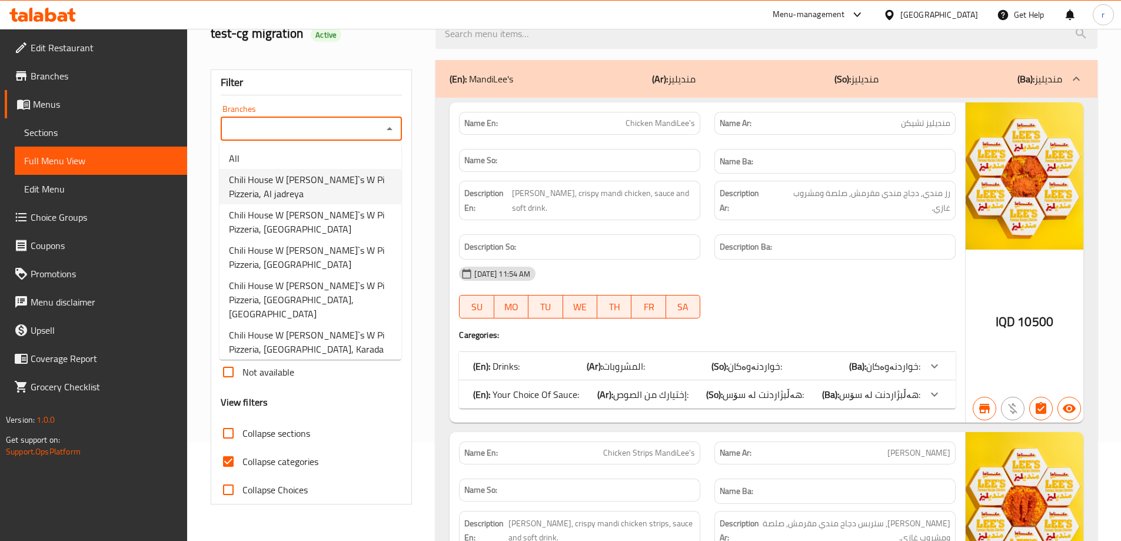
click at [281, 187] on span "Chili House W Lee`s W Pi Pizzeria, Al jadreya" at bounding box center [310, 186] width 163 height 28
type input "Chili House W Lee`s W Pi Pizzeria, Al jadreya"
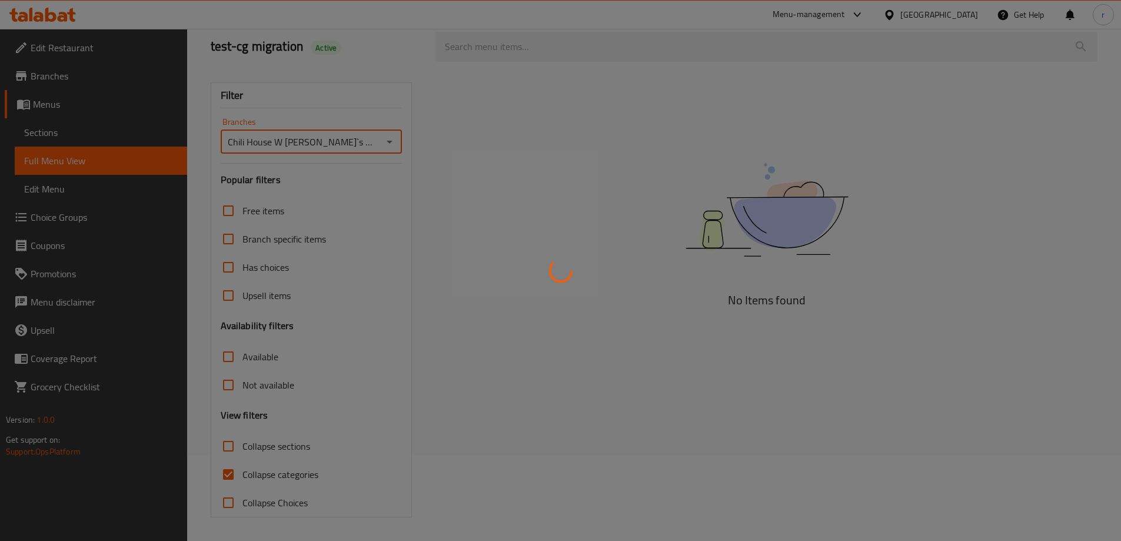
scroll to position [85, 0]
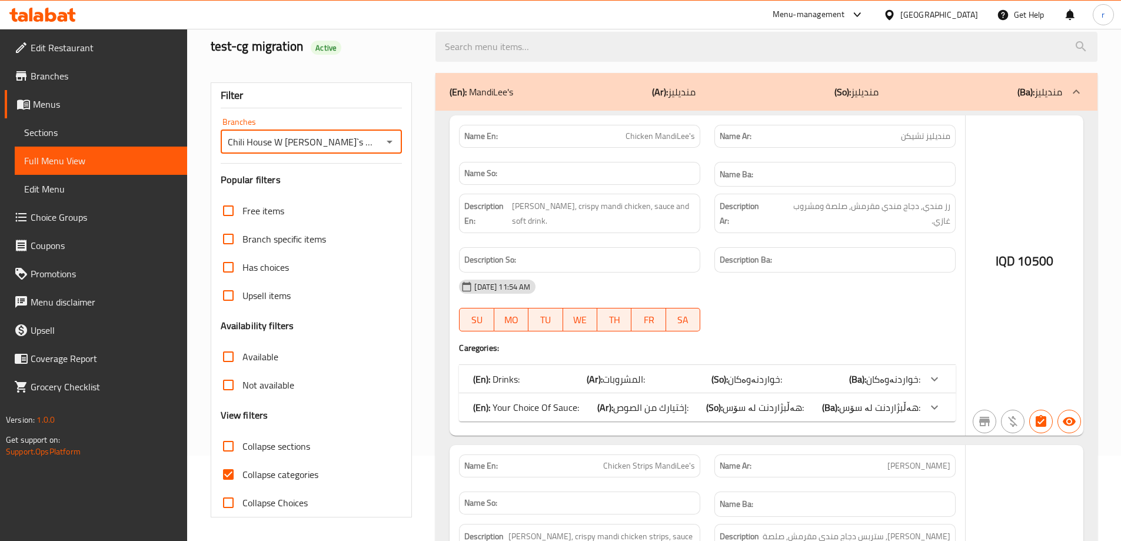
click at [265, 466] on div at bounding box center [560, 270] width 1121 height 541
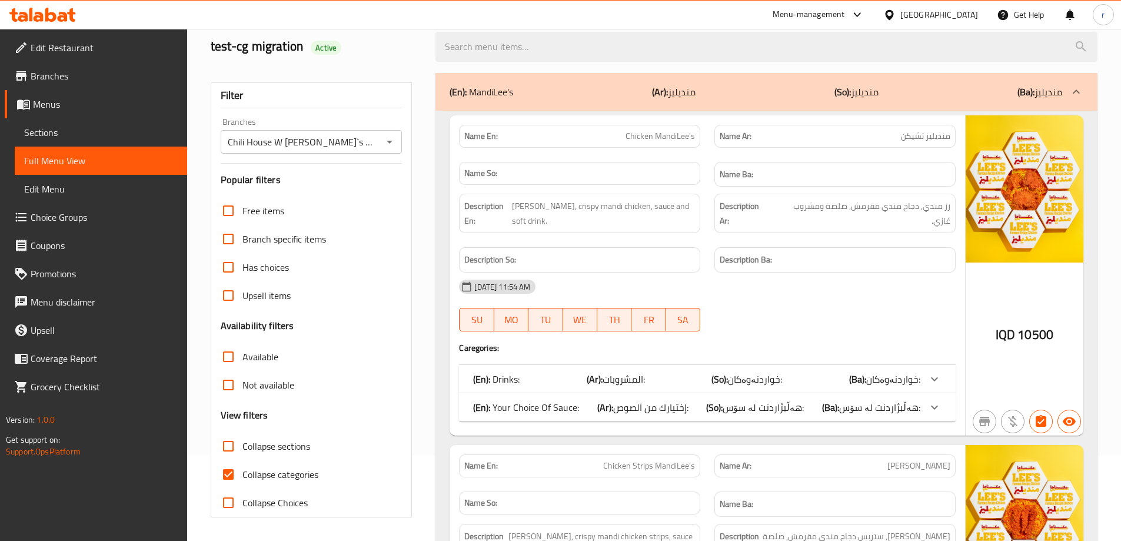
scroll to position [98, 0]
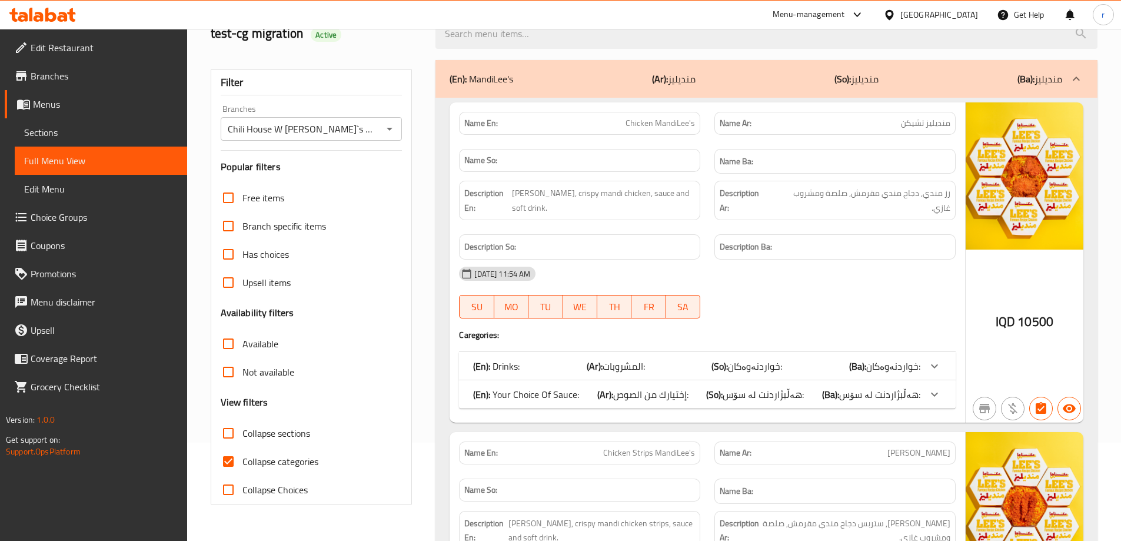
click at [289, 466] on span "Collapse categories" at bounding box center [281, 461] width 76 height 14
click at [243, 466] on input "Collapse categories" at bounding box center [228, 461] width 28 height 28
checkbox input "false"
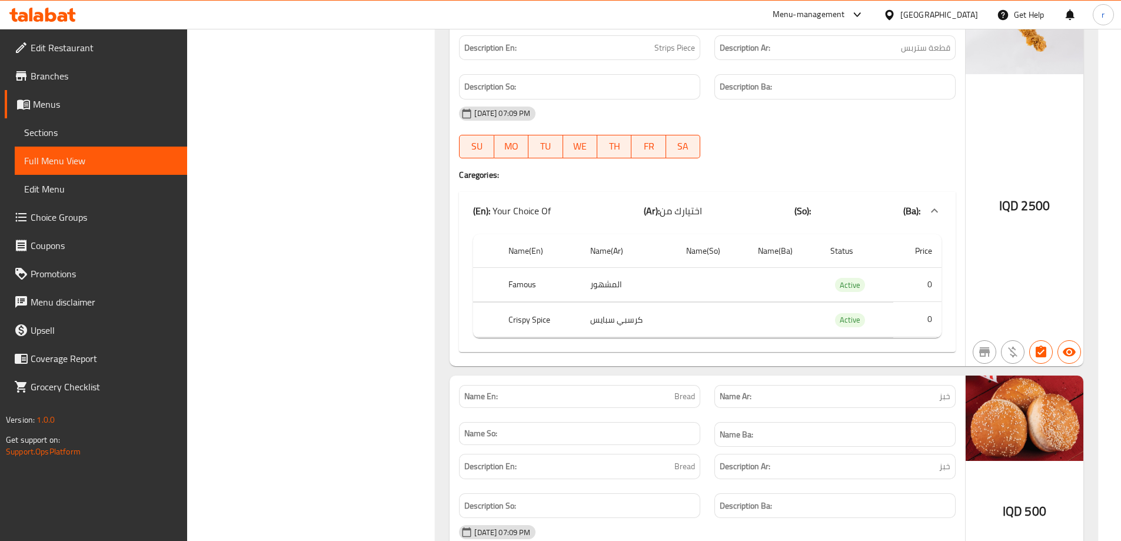
scroll to position [73239, 0]
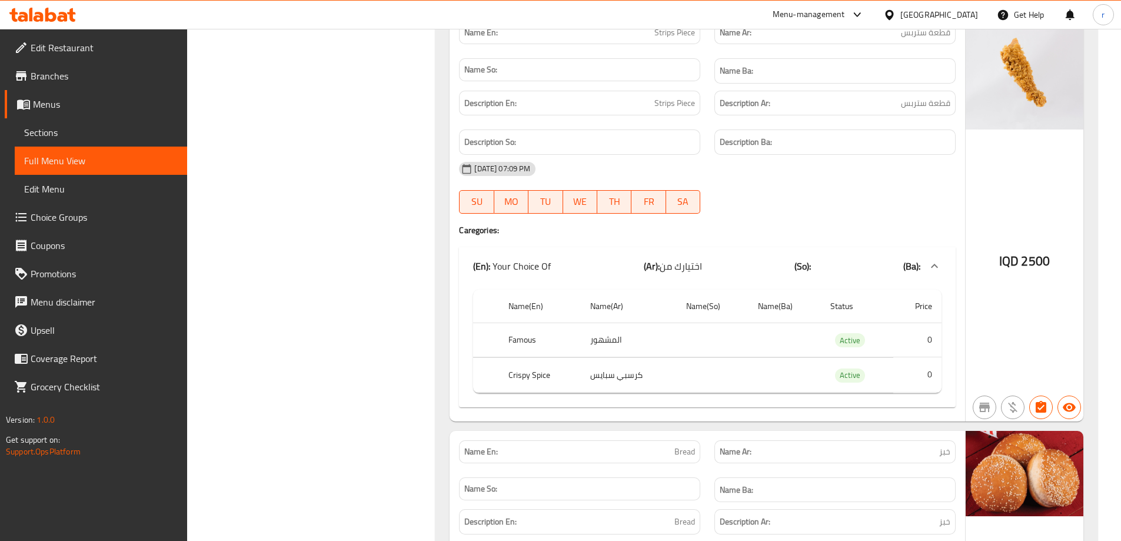
click at [63, 16] on icon at bounding box center [63, 17] width 10 height 10
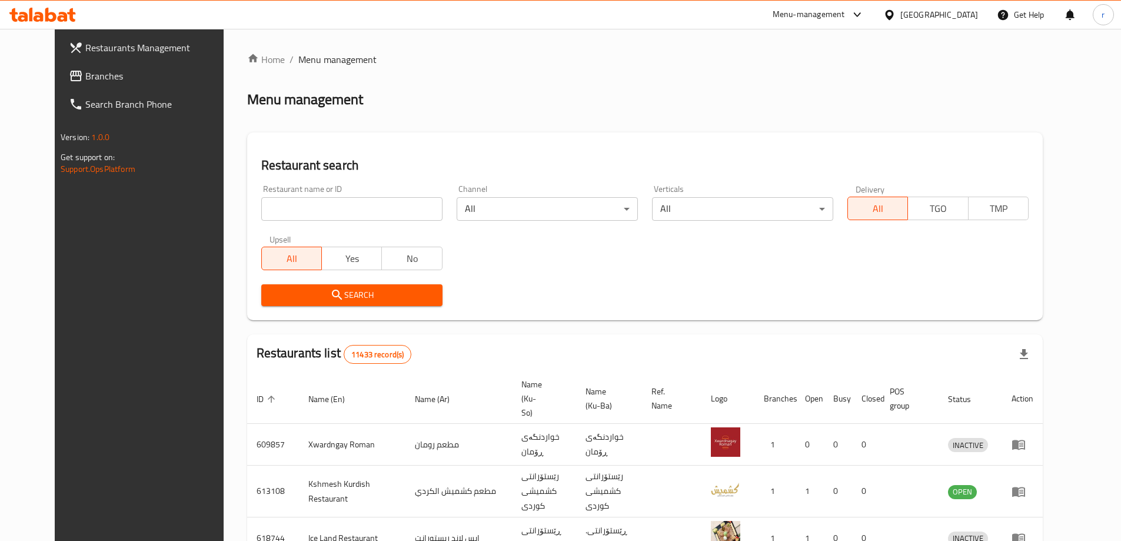
click at [85, 81] on span "Branches" at bounding box center [158, 76] width 147 height 14
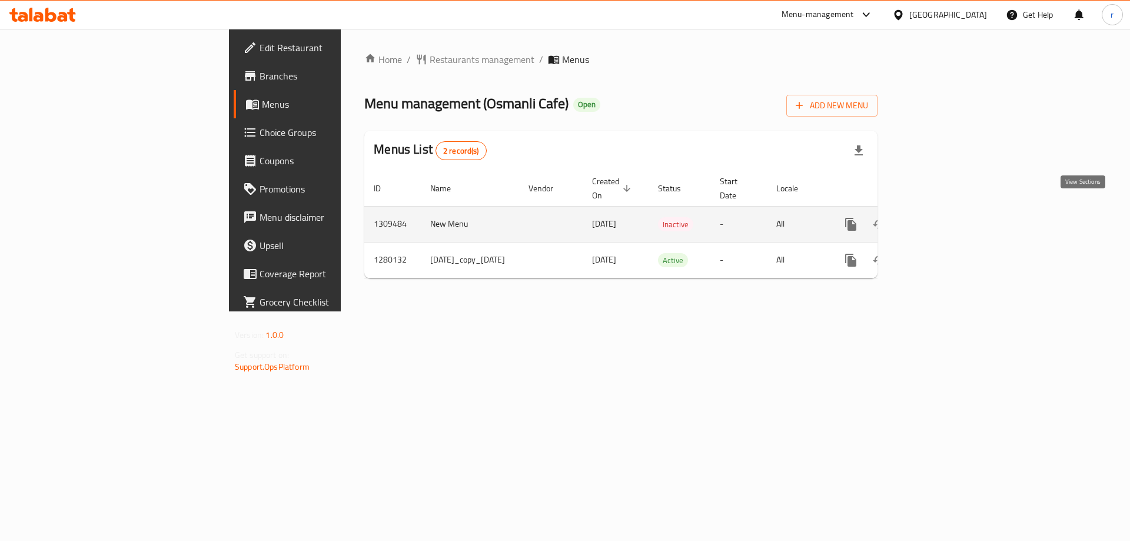
click at [943, 217] on icon "enhanced table" at bounding box center [936, 224] width 14 height 14
